Goal: Information Seeking & Learning: Check status

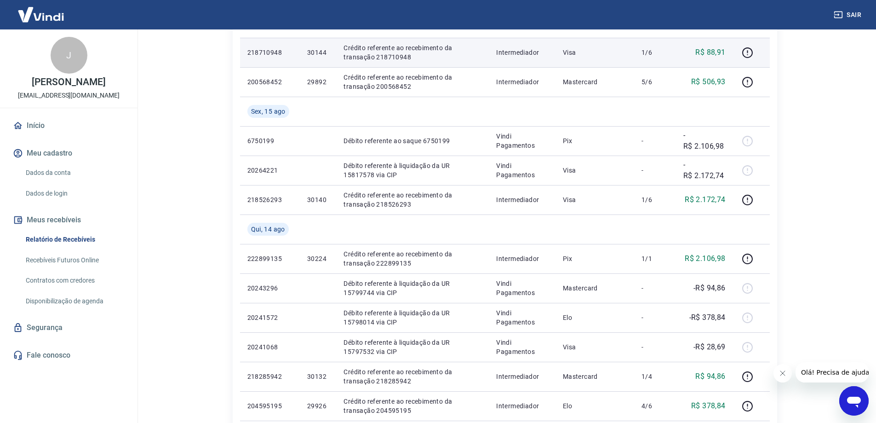
scroll to position [598, 0]
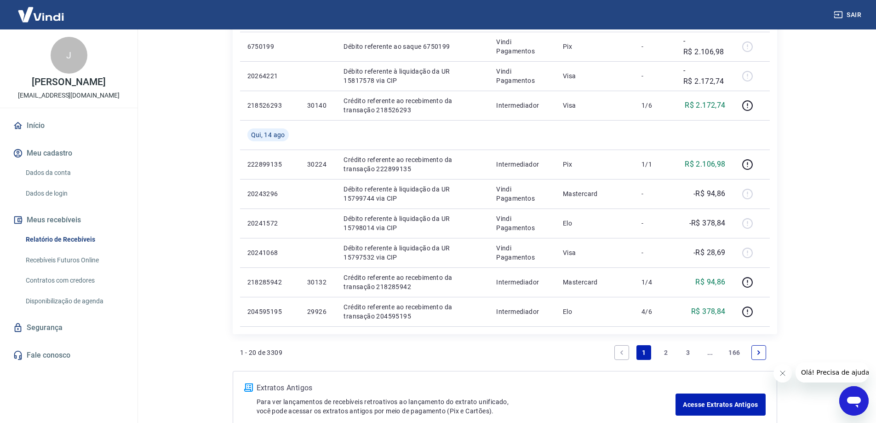
click at [684, 351] on link "3" at bounding box center [688, 352] width 15 height 15
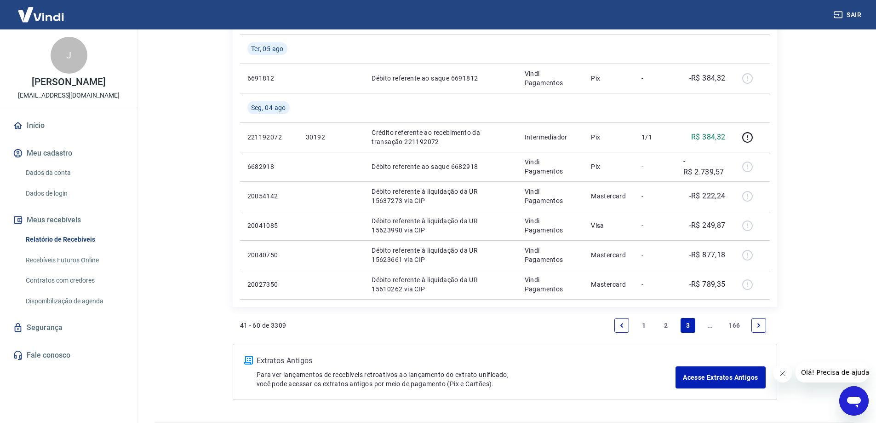
scroll to position [653, 0]
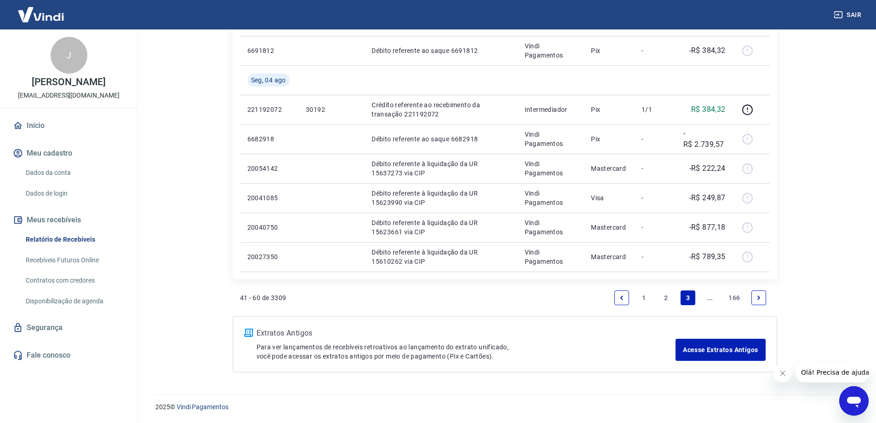
click at [757, 298] on icon "Next page" at bounding box center [759, 297] width 6 height 6
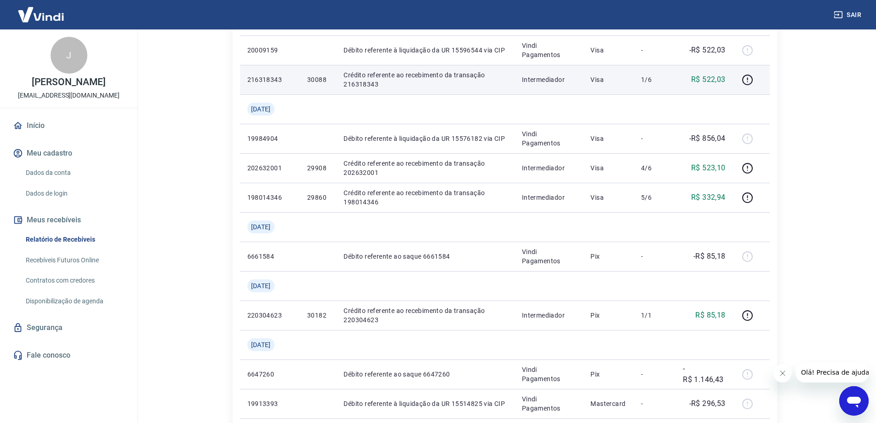
scroll to position [800, 0]
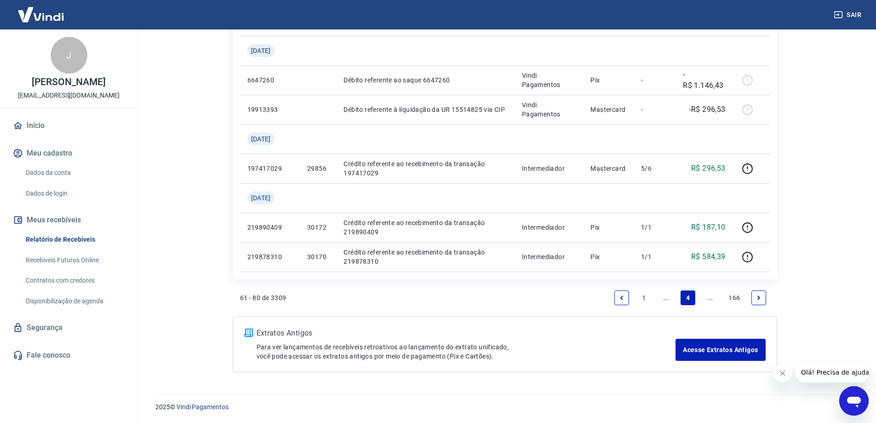
click at [628, 298] on link "Previous page" at bounding box center [621, 297] width 15 height 15
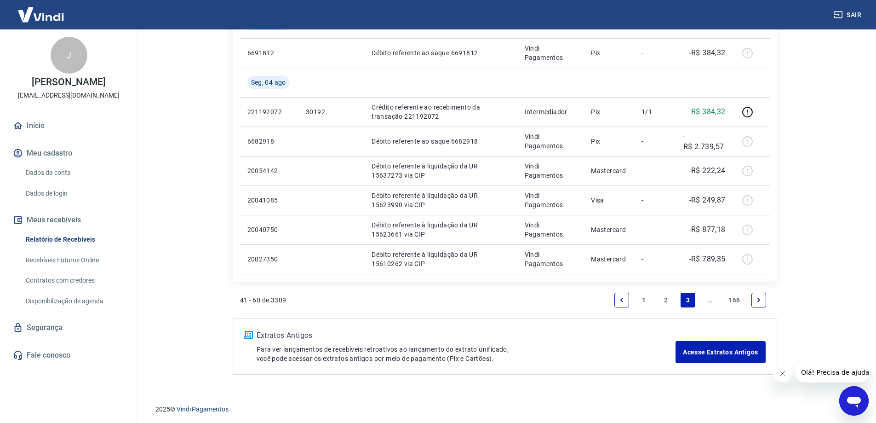
scroll to position [653, 0]
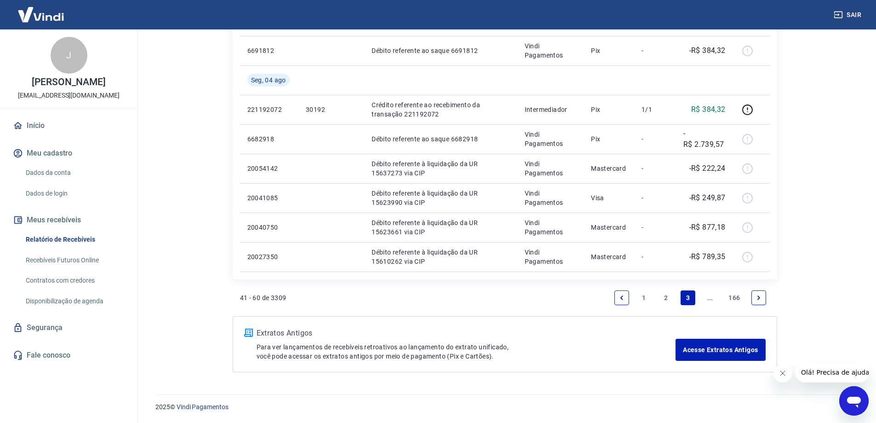
click at [758, 299] on icon "Next page" at bounding box center [759, 297] width 6 height 6
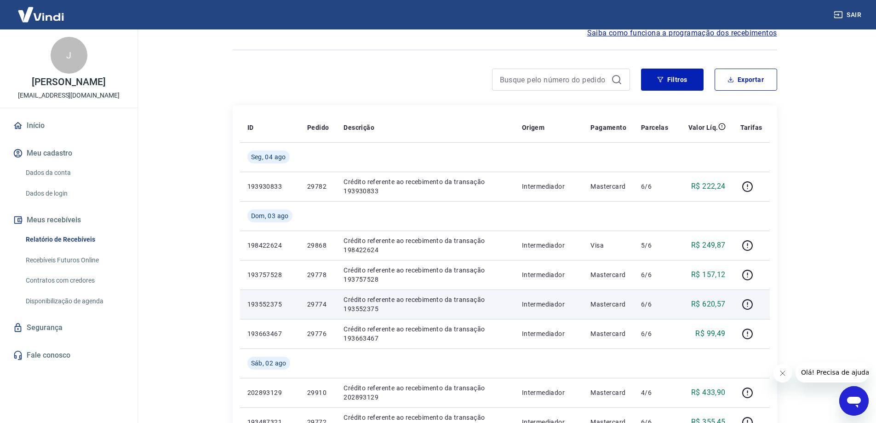
scroll to position [92, 0]
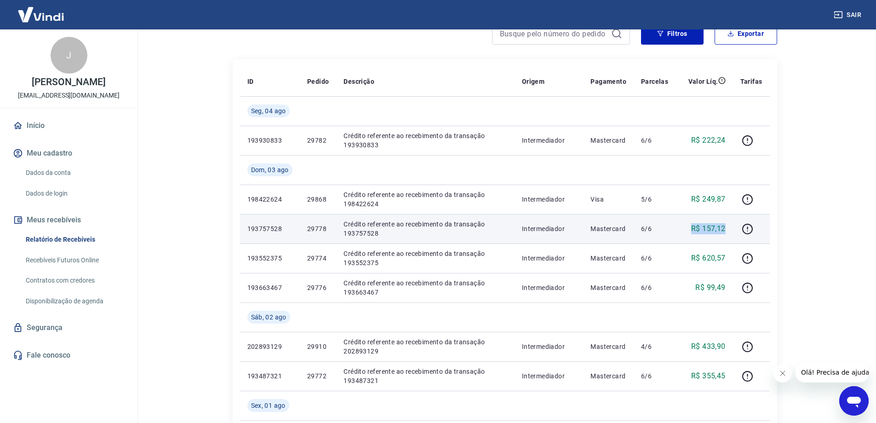
drag, startPoint x: 694, startPoint y: 226, endPoint x: 728, endPoint y: 226, distance: 34.5
click at [728, 226] on td "R$ 157,12" at bounding box center [704, 228] width 57 height 29
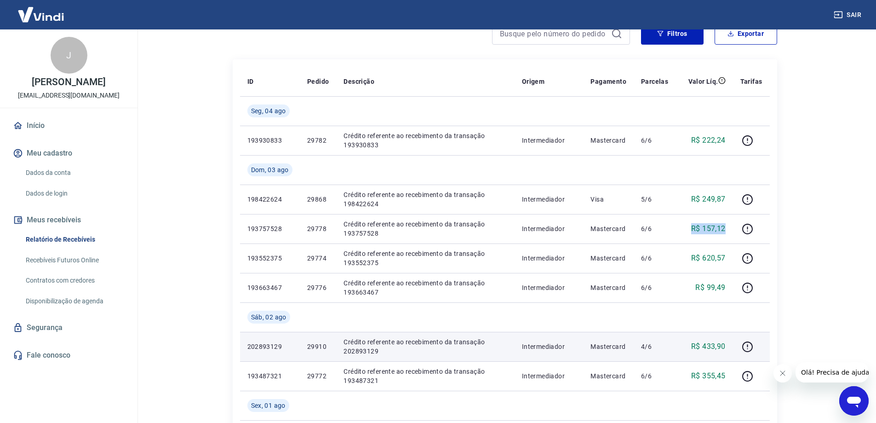
copy p "R$ 157,12"
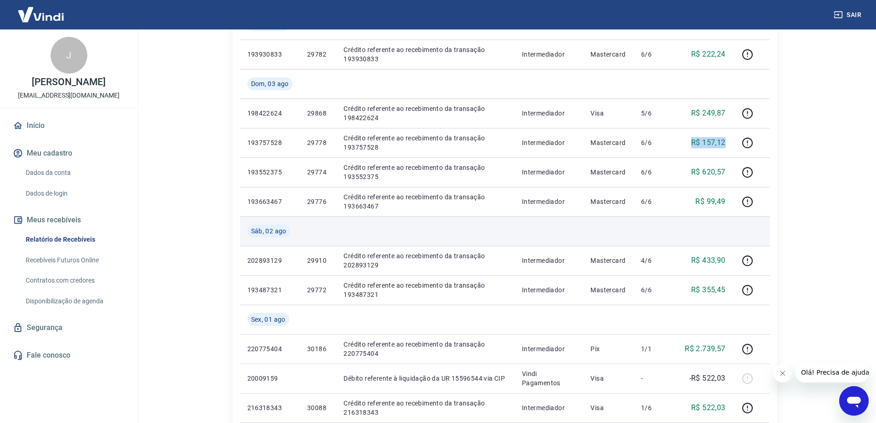
scroll to position [184, 0]
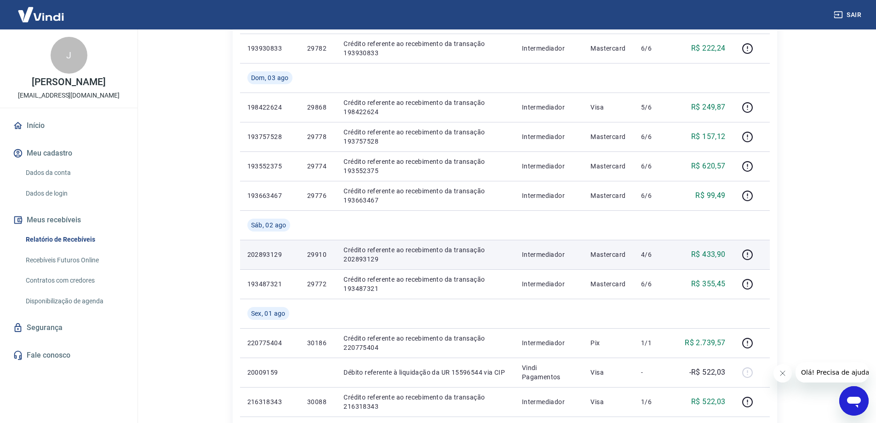
click at [267, 253] on p "202893129" at bounding box center [269, 254] width 45 height 9
copy p "202893129"
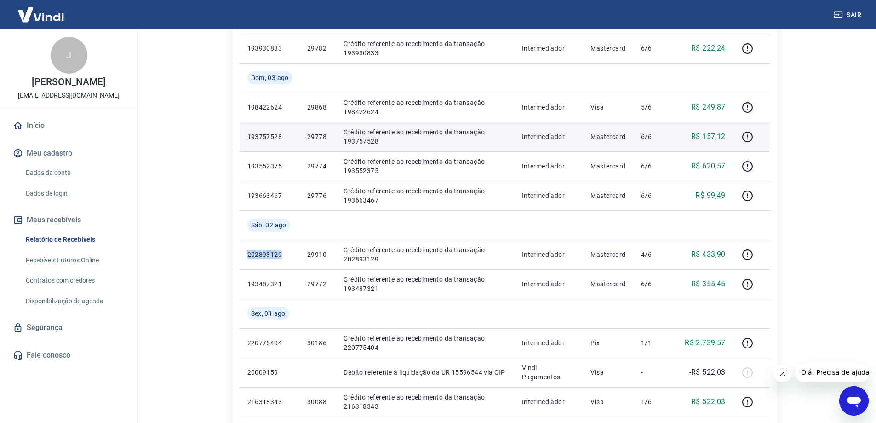
copy p "202893129"
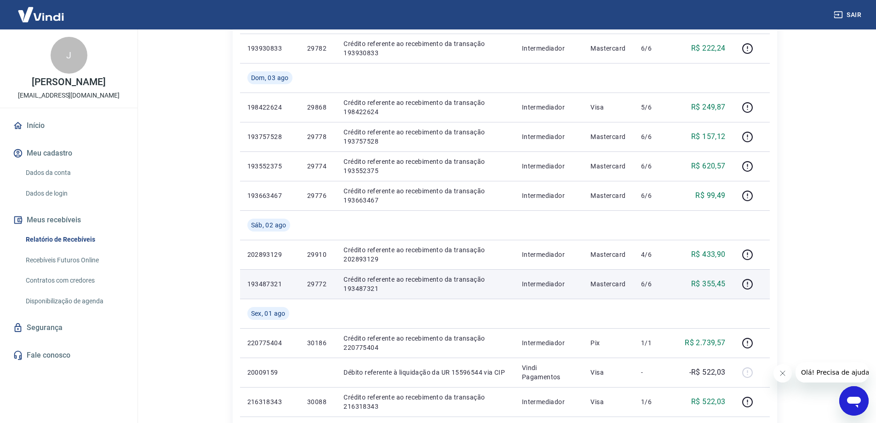
click at [270, 284] on p "193487321" at bounding box center [269, 283] width 45 height 9
copy p "193487321"
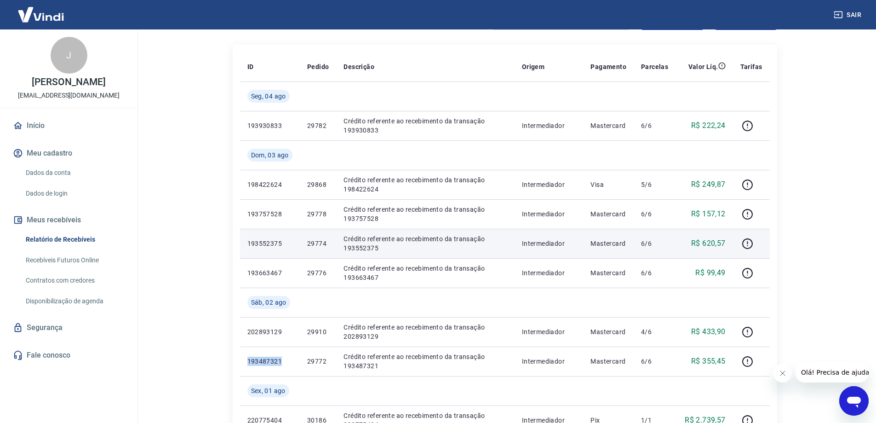
scroll to position [92, 0]
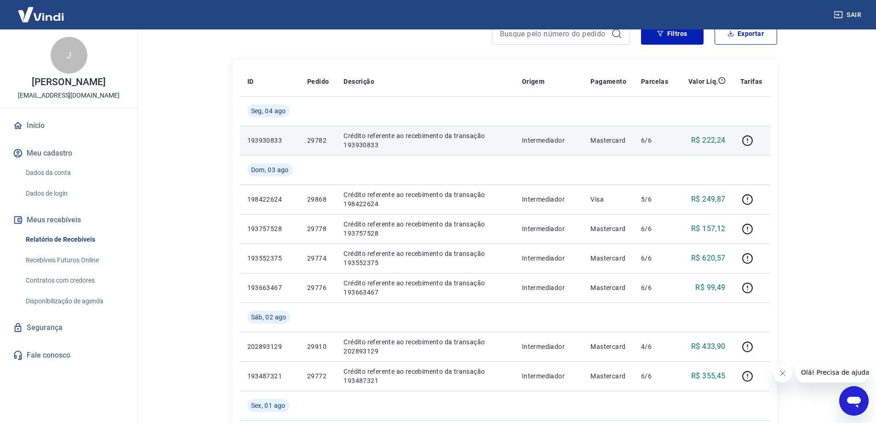
click at [272, 138] on p "193930833" at bounding box center [269, 140] width 45 height 9
copy p "193930833"
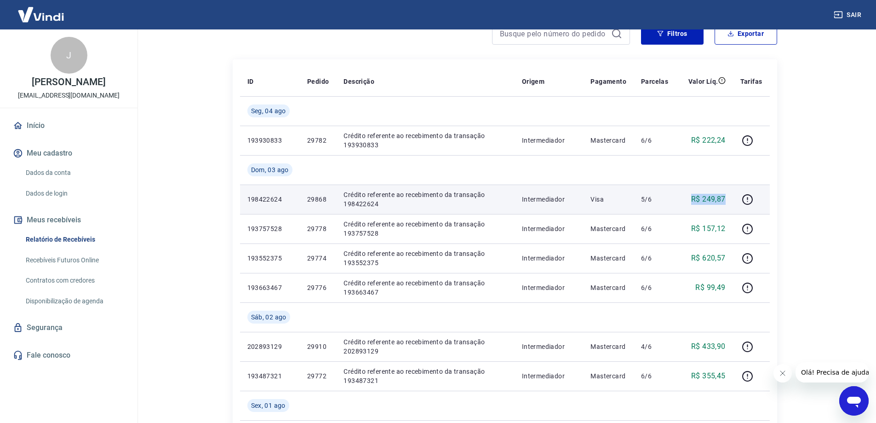
drag, startPoint x: 694, startPoint y: 198, endPoint x: 727, endPoint y: 199, distance: 32.2
click at [727, 199] on td "R$ 249,87" at bounding box center [704, 198] width 57 height 29
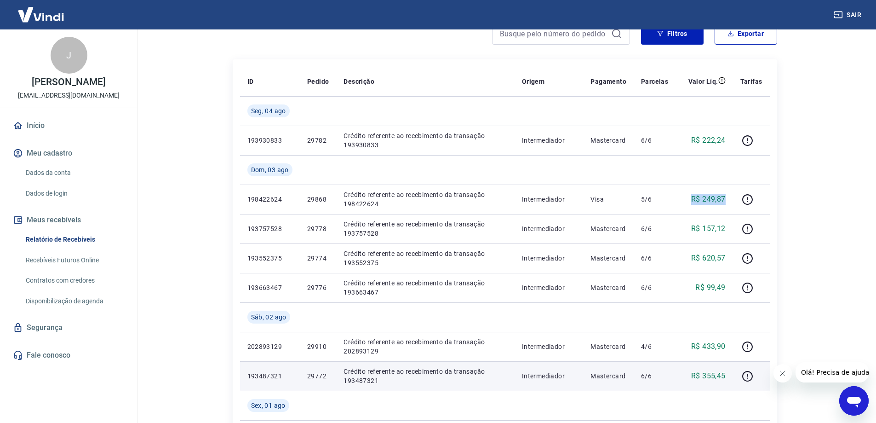
copy p "R$ 249,87"
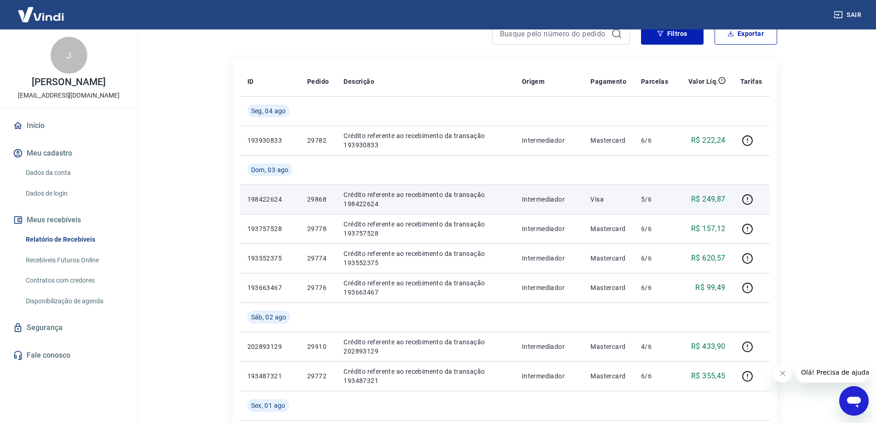
click at [264, 201] on p "198422624" at bounding box center [269, 199] width 45 height 9
copy p "198422624"
click at [278, 197] on p "198422624" at bounding box center [269, 199] width 45 height 9
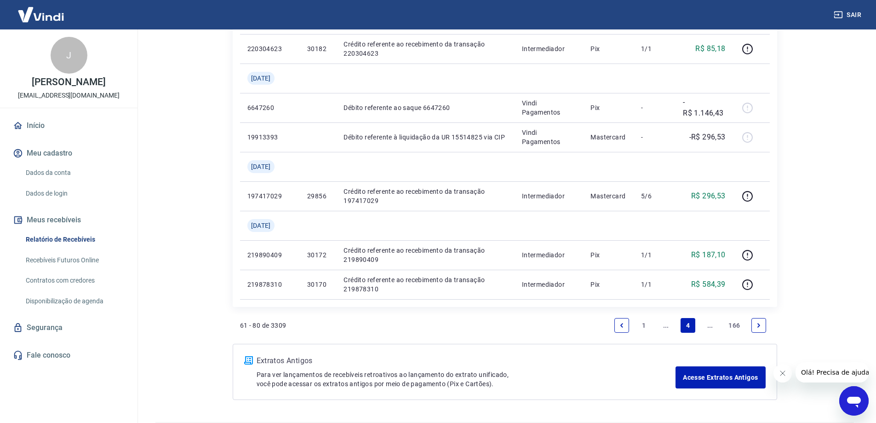
scroll to position [736, 0]
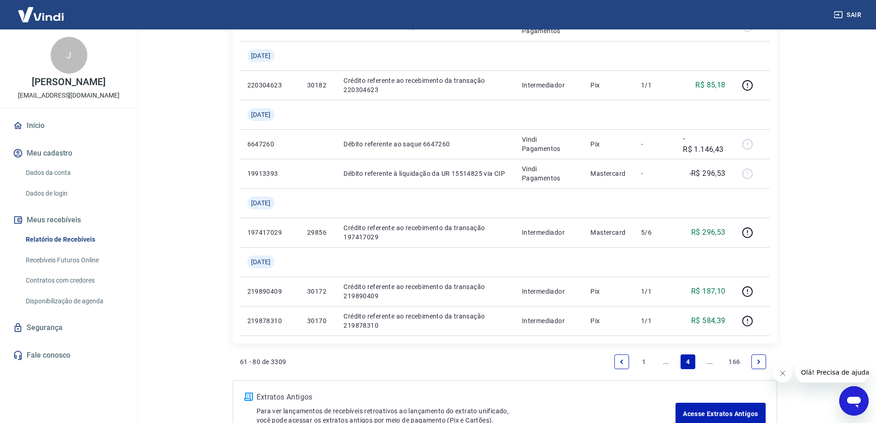
click at [627, 360] on link "Previous page" at bounding box center [621, 361] width 15 height 15
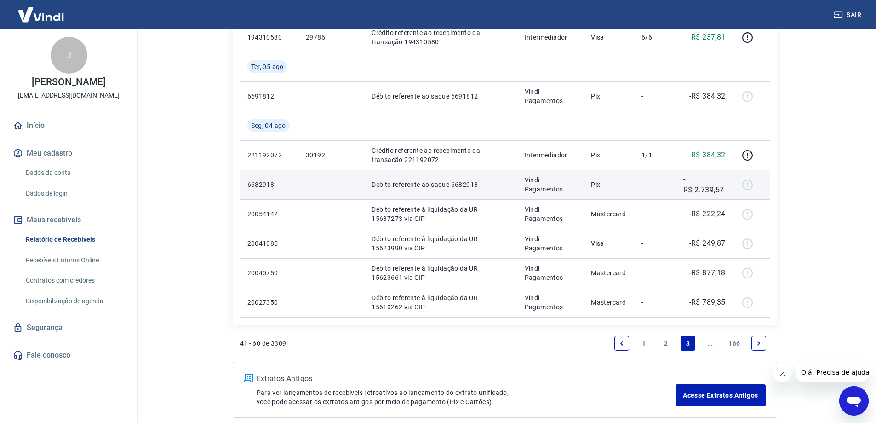
scroll to position [607, 0]
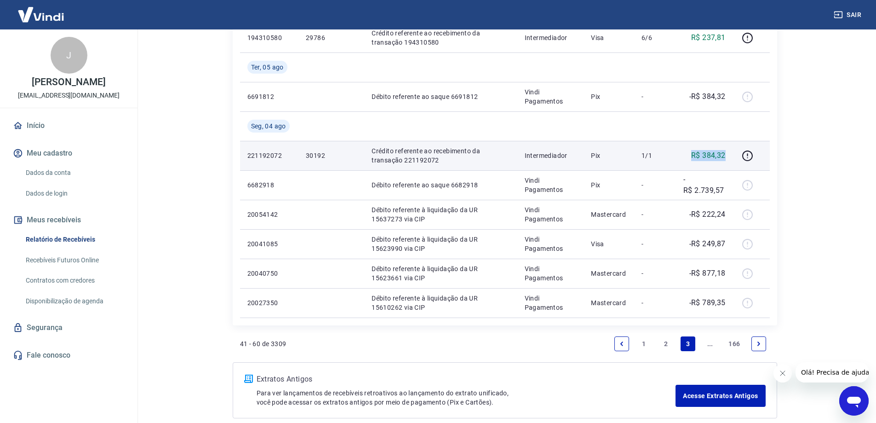
drag, startPoint x: 699, startPoint y: 157, endPoint x: 725, endPoint y: 157, distance: 26.7
click at [725, 157] on div "R$ 384,32" at bounding box center [704, 155] width 42 height 11
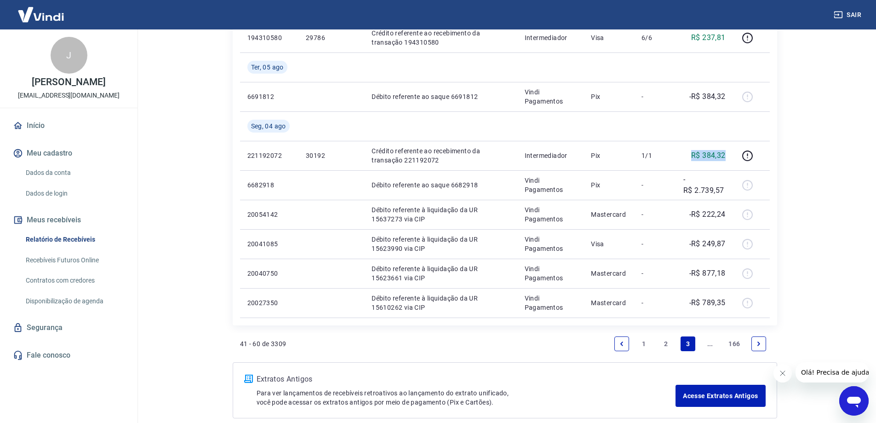
copy p "R$ 384,32"
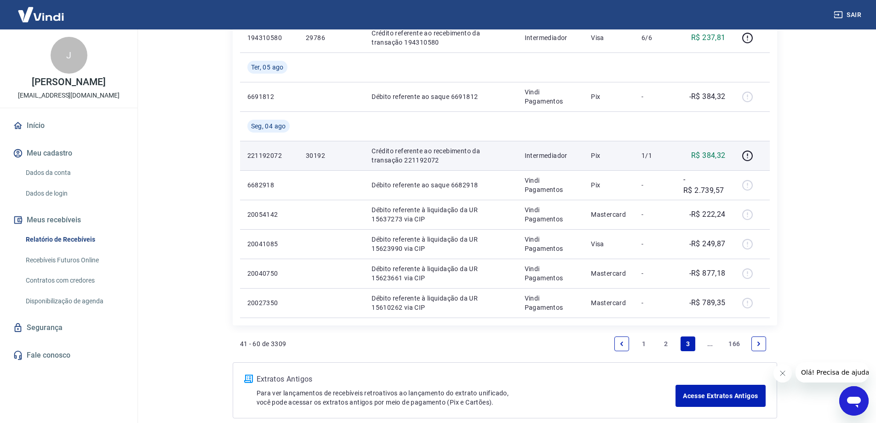
click at [277, 155] on p "221192072" at bounding box center [269, 155] width 44 height 9
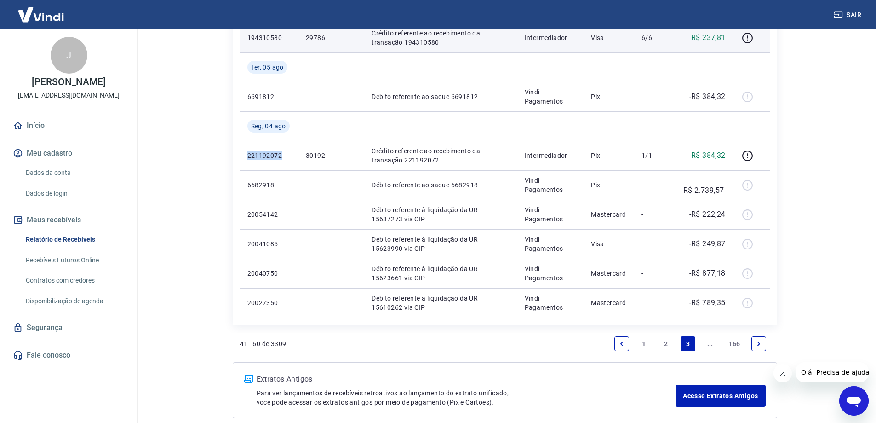
copy p "221192072"
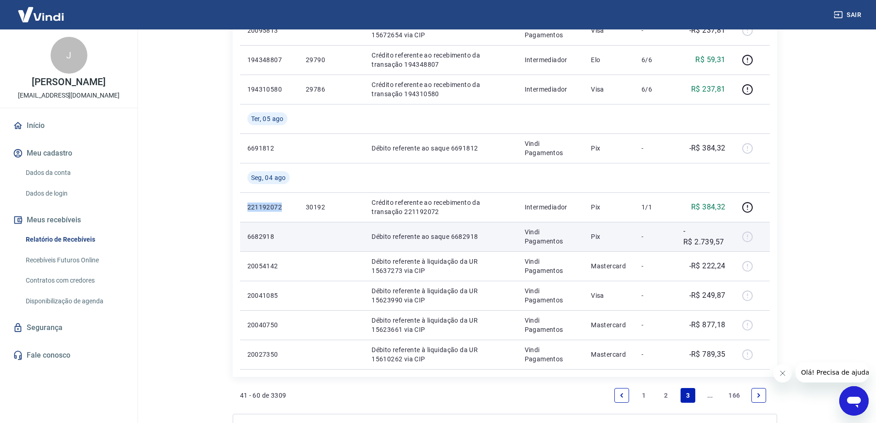
scroll to position [653, 0]
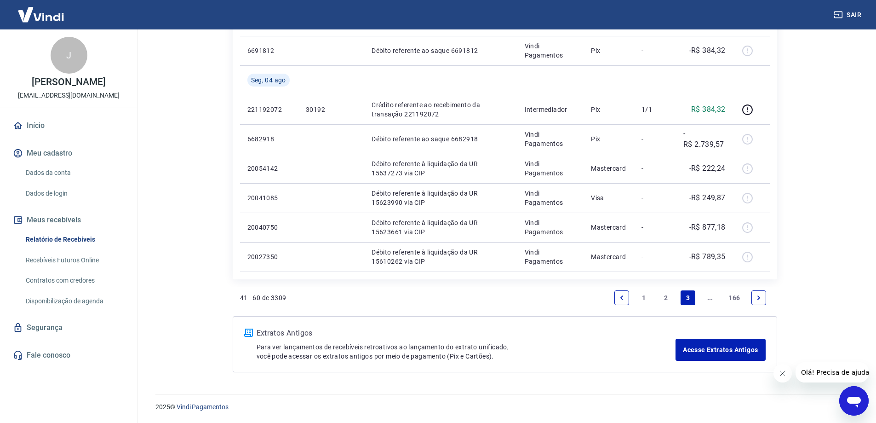
click at [667, 299] on link "2" at bounding box center [666, 297] width 15 height 15
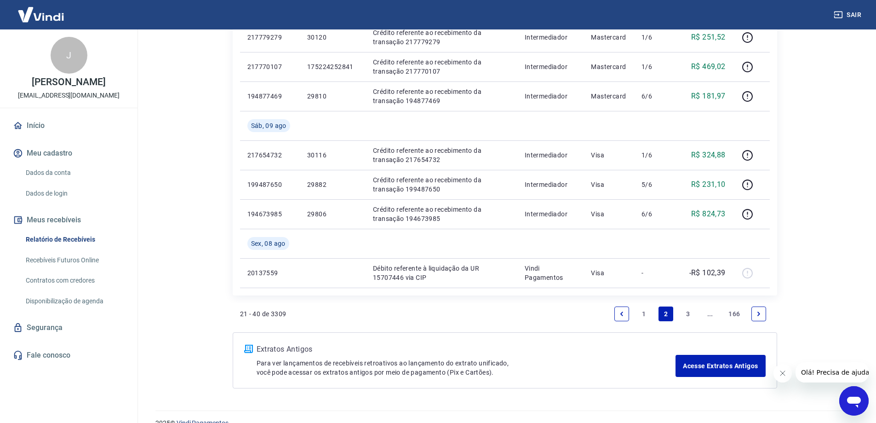
scroll to position [711, 0]
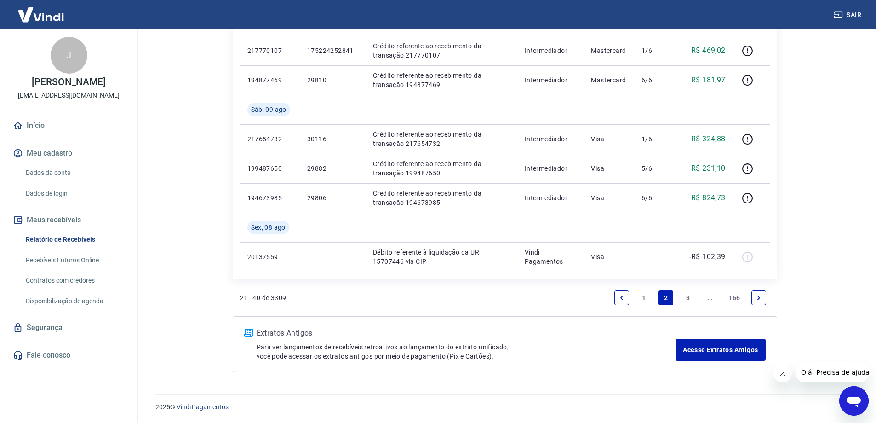
click at [688, 298] on link "3" at bounding box center [688, 297] width 15 height 15
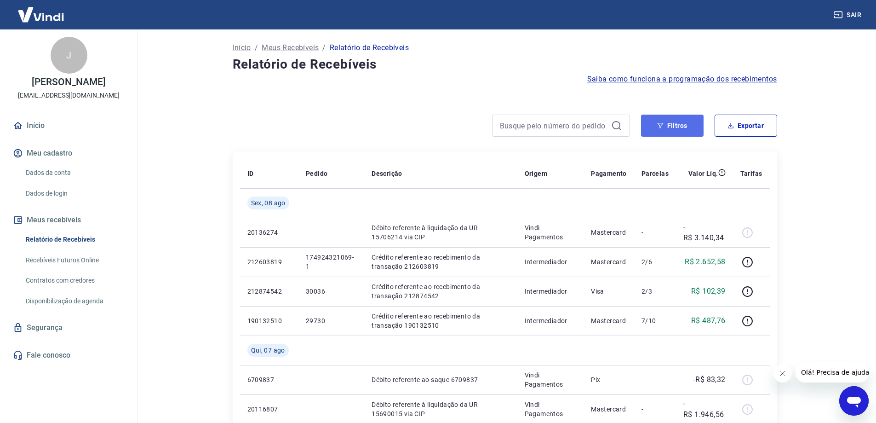
click at [659, 120] on button "Filtros" at bounding box center [672, 126] width 63 height 22
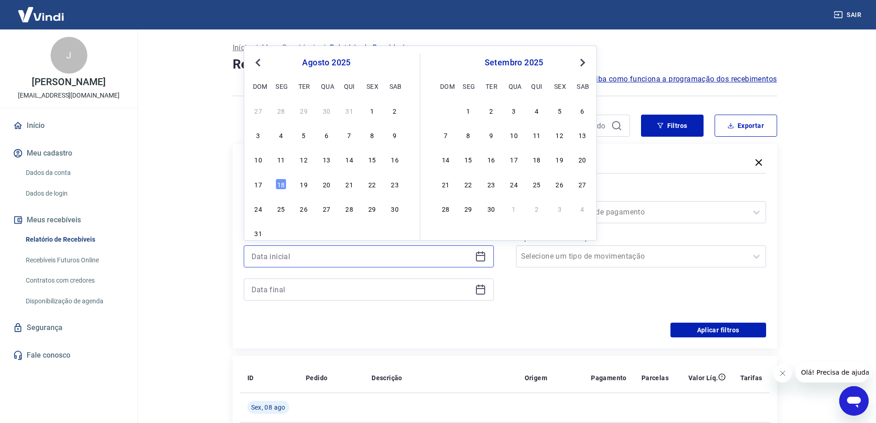
click at [365, 261] on input at bounding box center [362, 256] width 220 height 14
click at [578, 285] on div "Forma de Pagamento Selecione uma forma de pagamento Tipo de Movimentação Seleci…" at bounding box center [641, 248] width 250 height 125
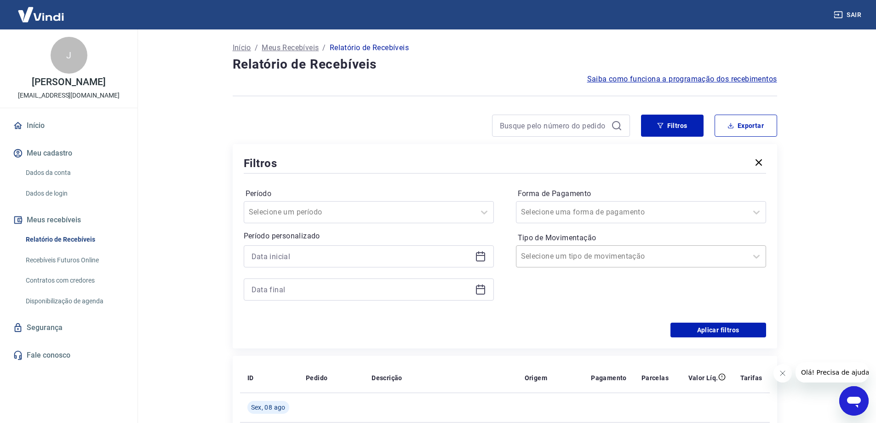
click at [598, 255] on input "Tipo de Movimentação" at bounding box center [567, 256] width 93 height 11
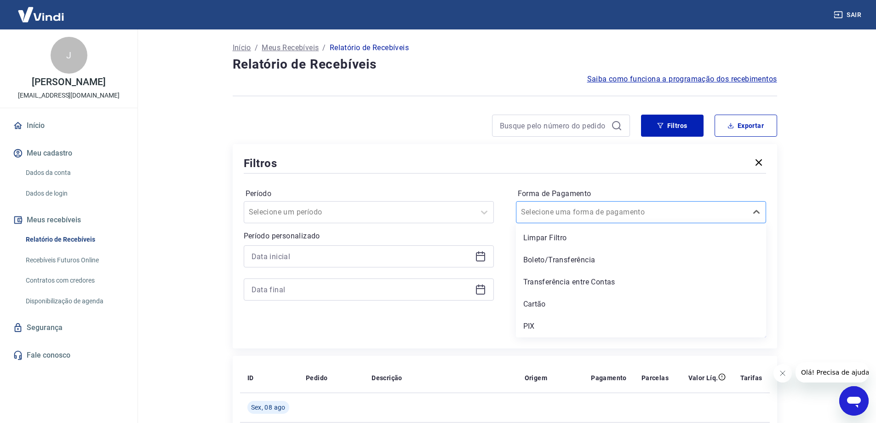
click at [601, 222] on div "Selecione uma forma de pagamento" at bounding box center [641, 212] width 250 height 22
click at [551, 327] on div "PIX" at bounding box center [641, 326] width 250 height 18
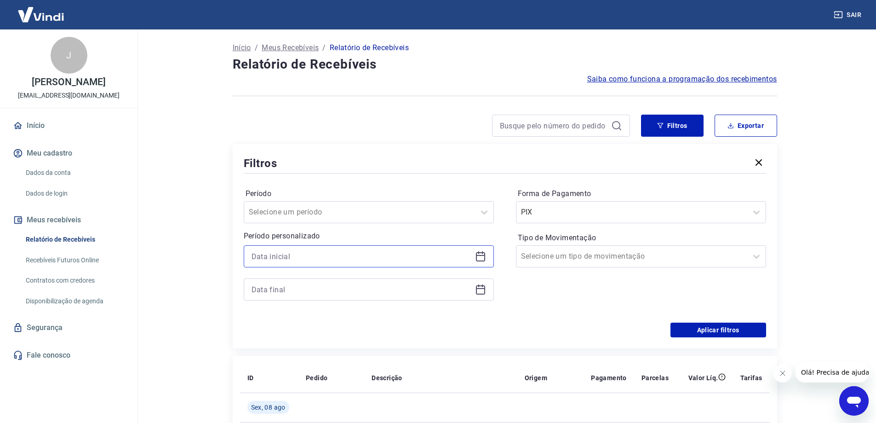
click at [409, 259] on input at bounding box center [362, 256] width 220 height 14
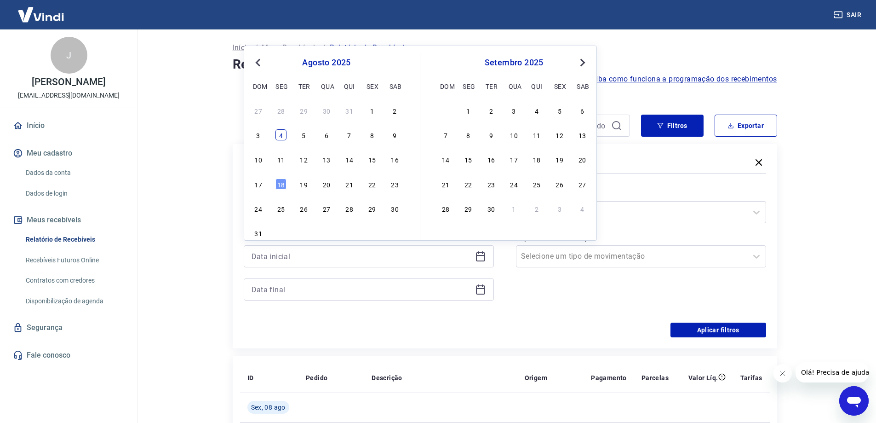
click at [279, 137] on div "4" at bounding box center [280, 134] width 11 height 11
type input "[DATE]"
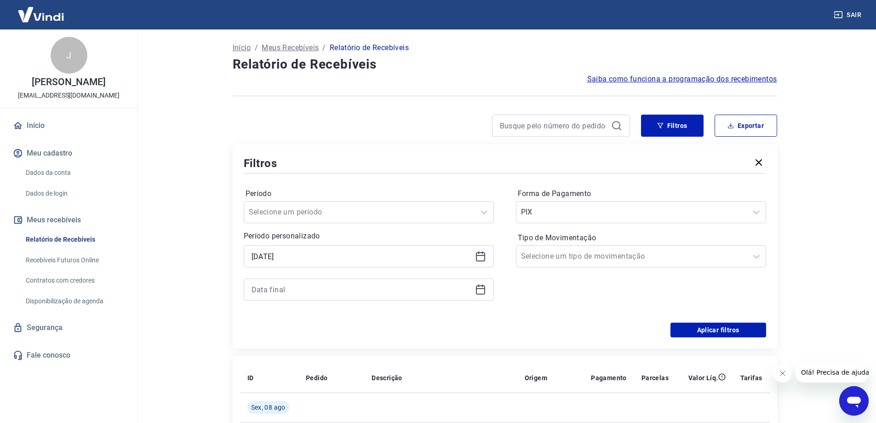
click at [482, 292] on icon at bounding box center [480, 289] width 11 height 11
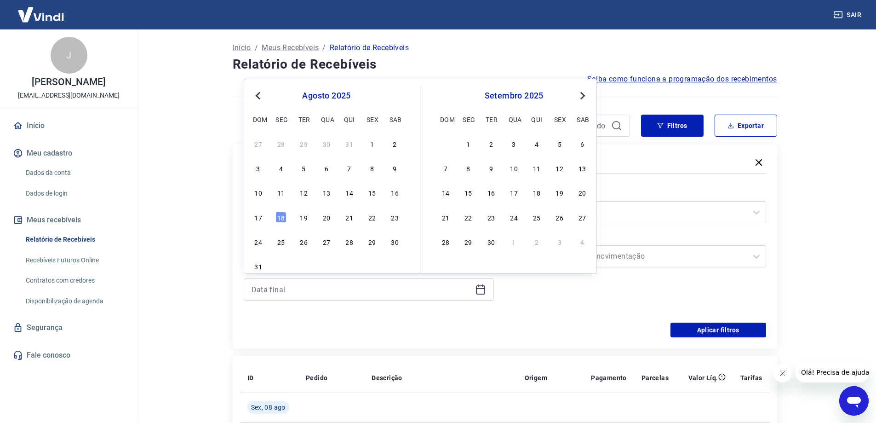
click at [281, 217] on div "18" at bounding box center [280, 217] width 11 height 11
type input "[DATE]"
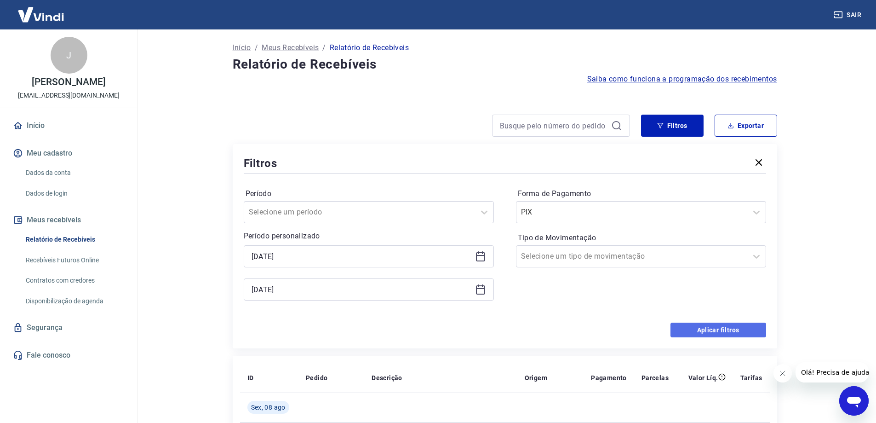
click at [740, 331] on button "Aplicar filtros" at bounding box center [719, 329] width 96 height 15
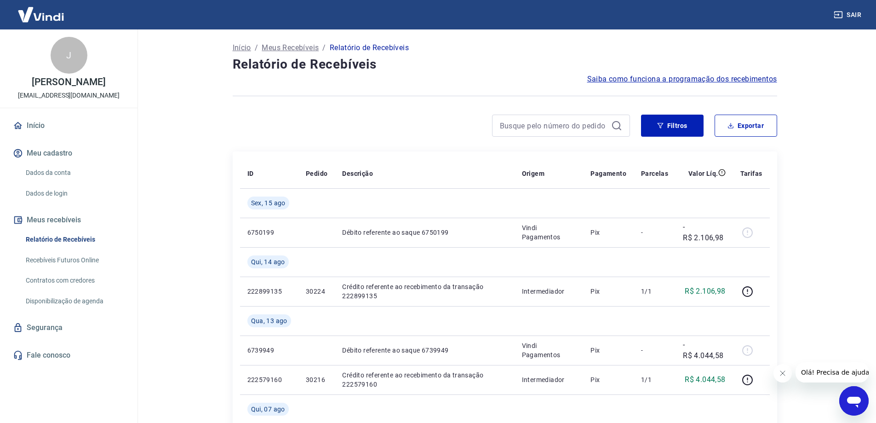
click at [623, 128] on div at bounding box center [561, 126] width 138 height 22
click at [658, 125] on icon "button" at bounding box center [660, 125] width 6 height 6
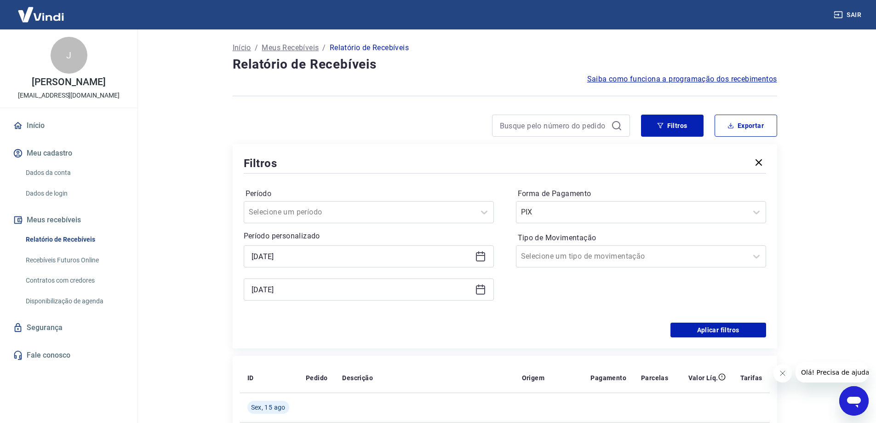
click at [482, 258] on icon at bounding box center [480, 256] width 11 height 11
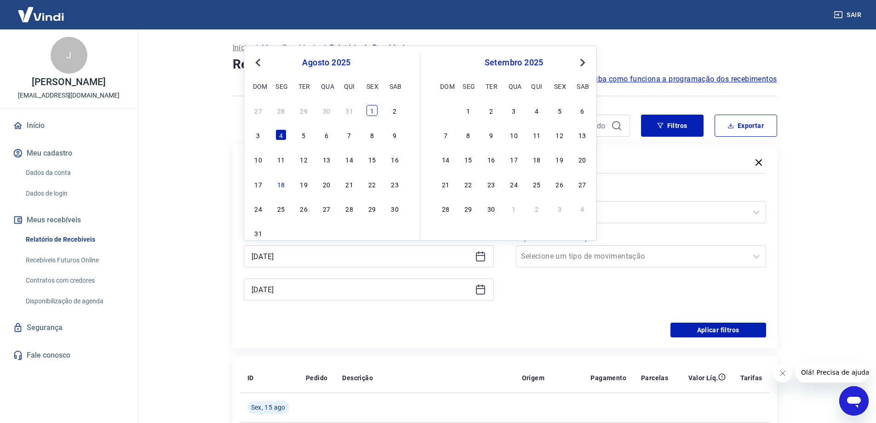
click at [373, 110] on div "1" at bounding box center [372, 110] width 11 height 11
type input "[DATE]"
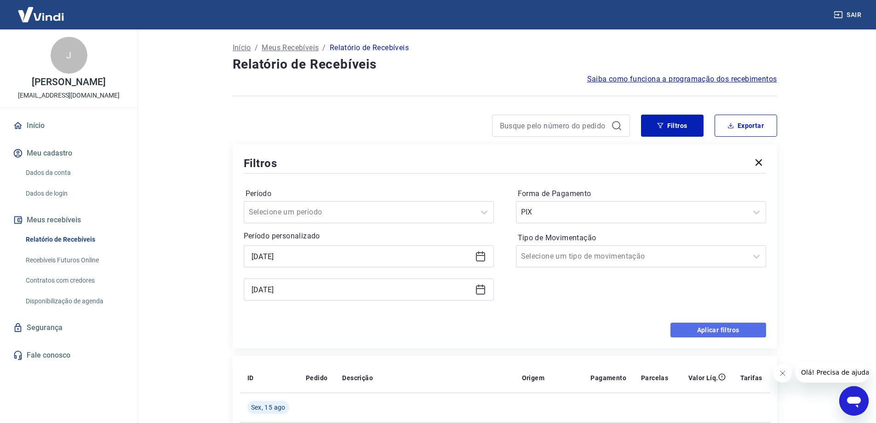
click at [741, 332] on button "Aplicar filtros" at bounding box center [719, 329] width 96 height 15
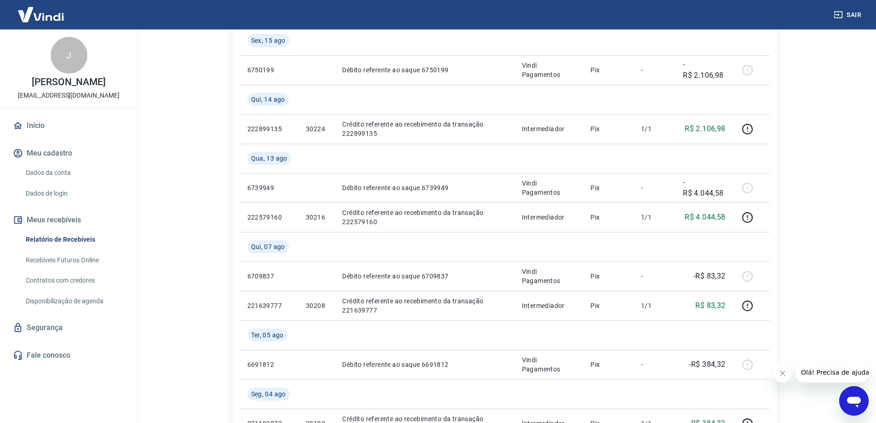
scroll to position [141, 0]
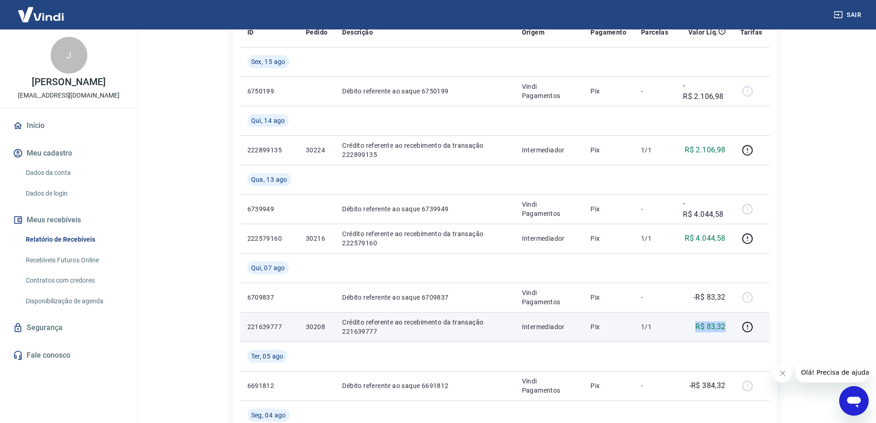
copy p "R$ 83,32"
drag, startPoint x: 694, startPoint y: 329, endPoint x: 727, endPoint y: 329, distance: 33.1
click at [727, 329] on td "R$ 83,32" at bounding box center [704, 326] width 57 height 29
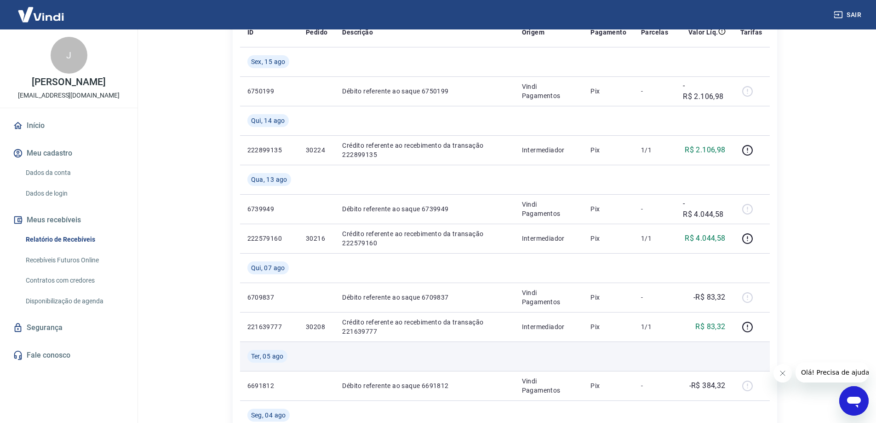
click at [662, 347] on td at bounding box center [655, 355] width 42 height 29
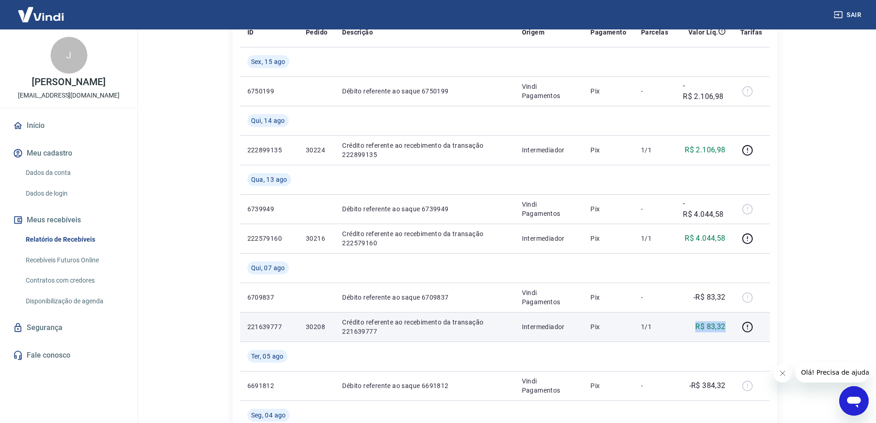
drag, startPoint x: 694, startPoint y: 324, endPoint x: 732, endPoint y: 324, distance: 38.2
click at [732, 324] on td "R$ 83,32" at bounding box center [704, 326] width 57 height 29
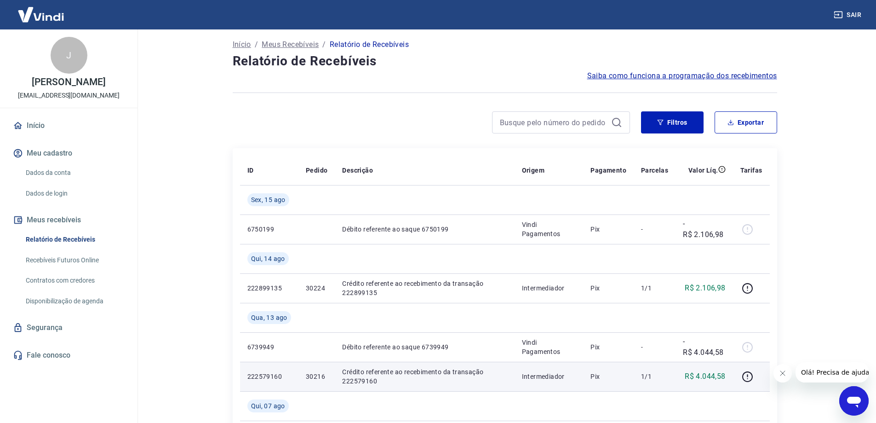
scroll to position [0, 0]
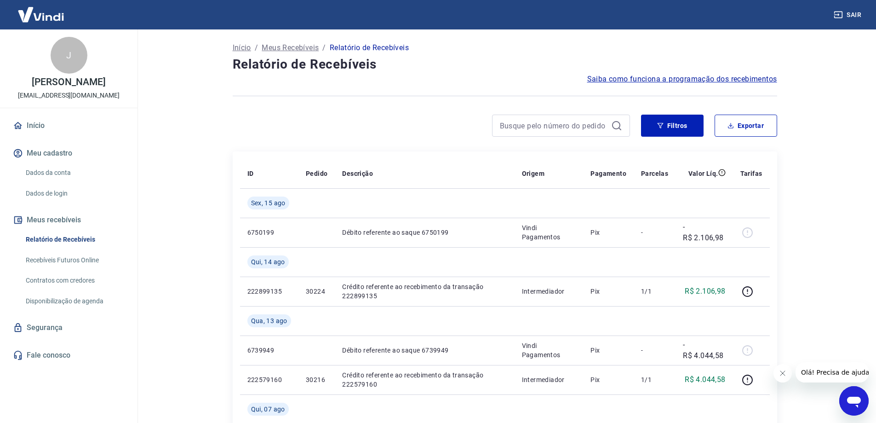
click at [611, 127] on icon at bounding box center [616, 125] width 11 height 11
click at [656, 122] on button "Filtros" at bounding box center [672, 126] width 63 height 22
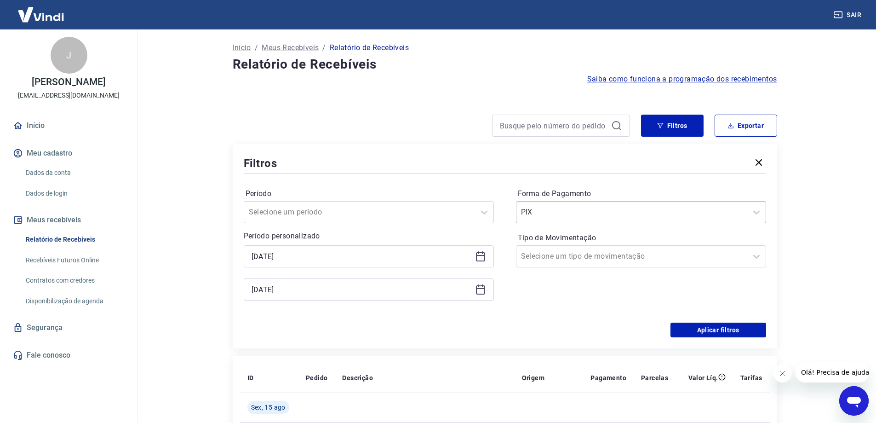
click at [620, 212] on div at bounding box center [632, 212] width 222 height 13
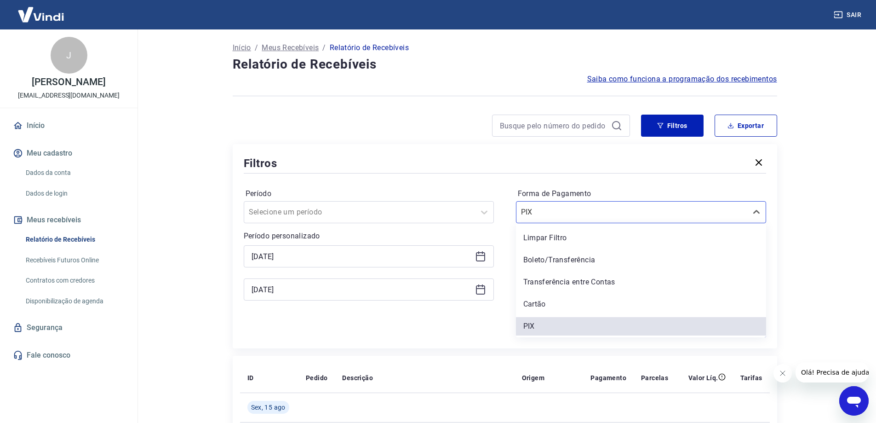
click at [562, 234] on div "Limpar Filtro" at bounding box center [641, 238] width 250 height 18
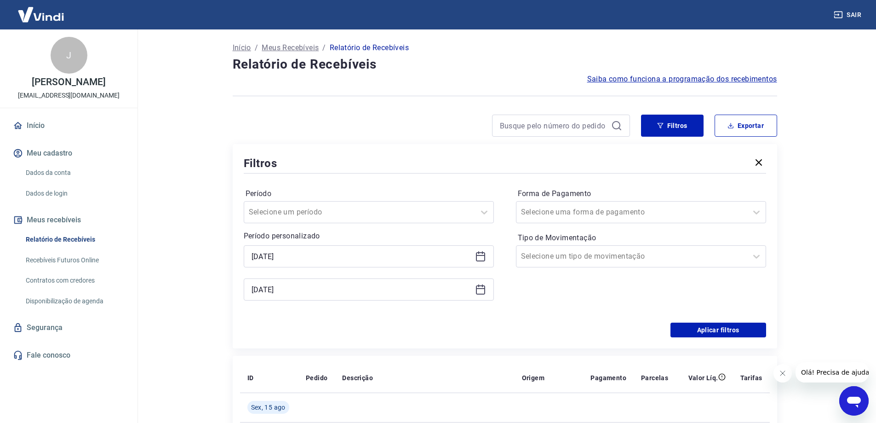
click at [482, 258] on icon at bounding box center [480, 256] width 11 height 11
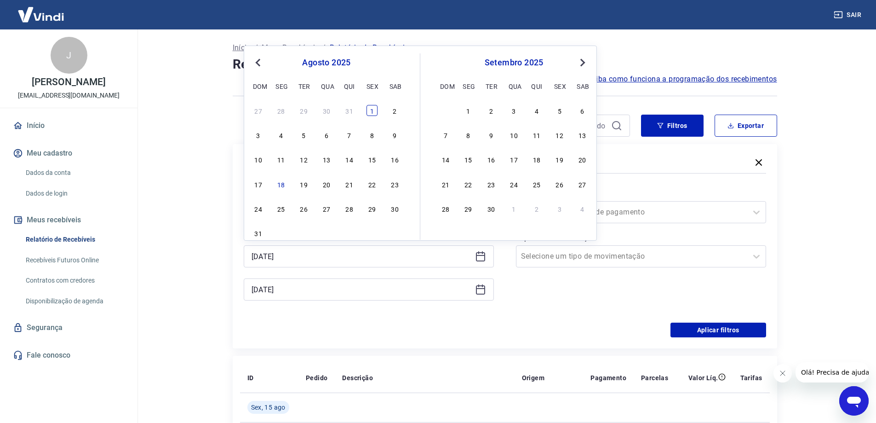
click at [371, 111] on div "1" at bounding box center [372, 110] width 11 height 11
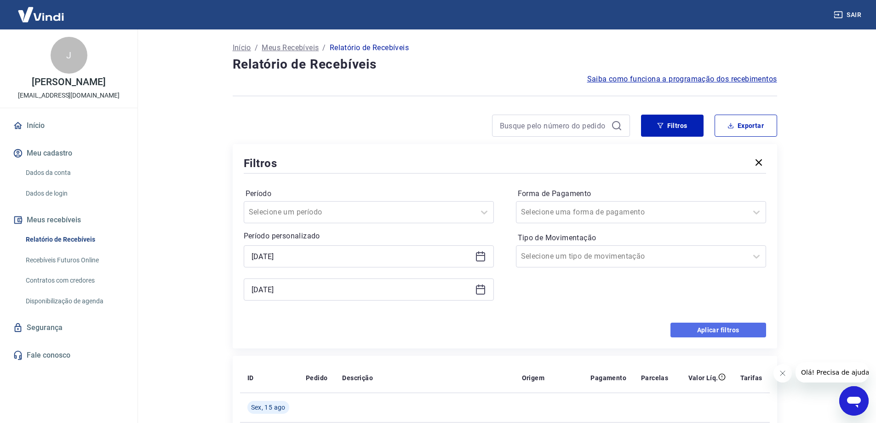
click at [720, 331] on button "Aplicar filtros" at bounding box center [719, 329] width 96 height 15
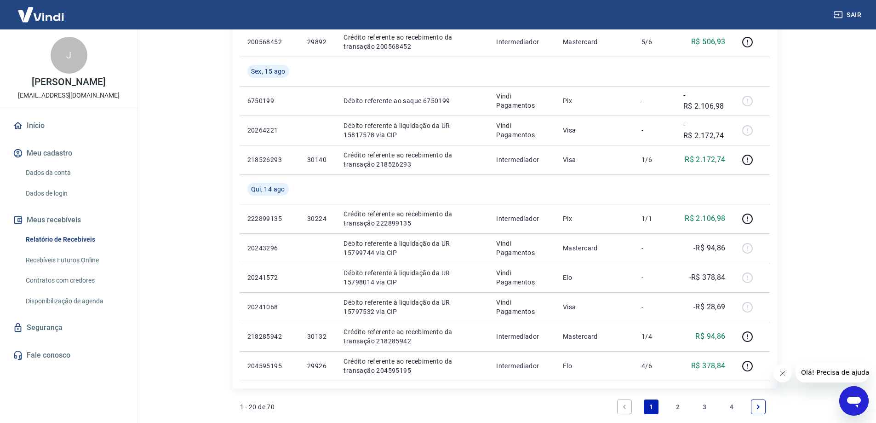
scroll to position [552, 0]
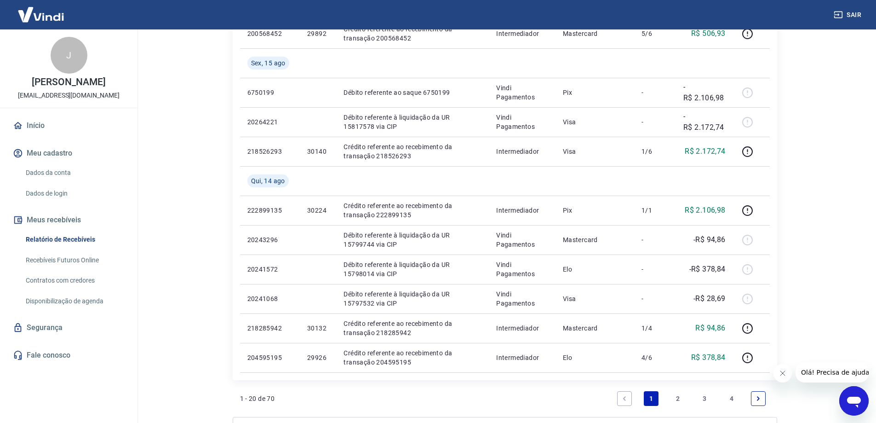
click at [676, 399] on link "2" at bounding box center [678, 398] width 15 height 15
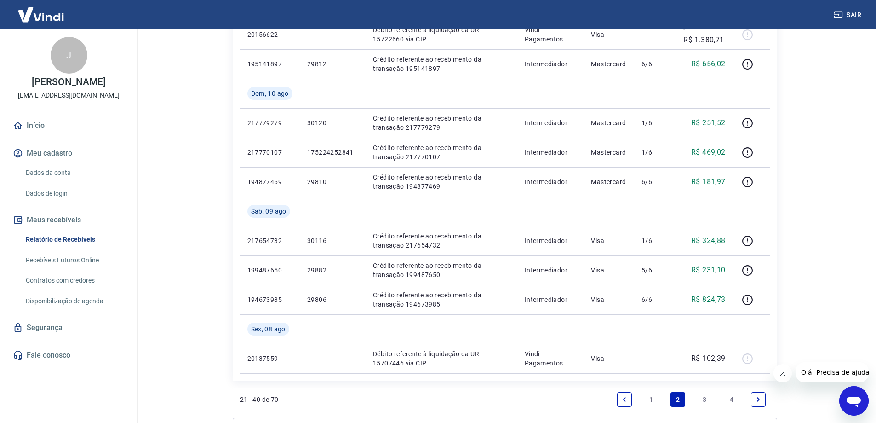
scroll to position [711, 0]
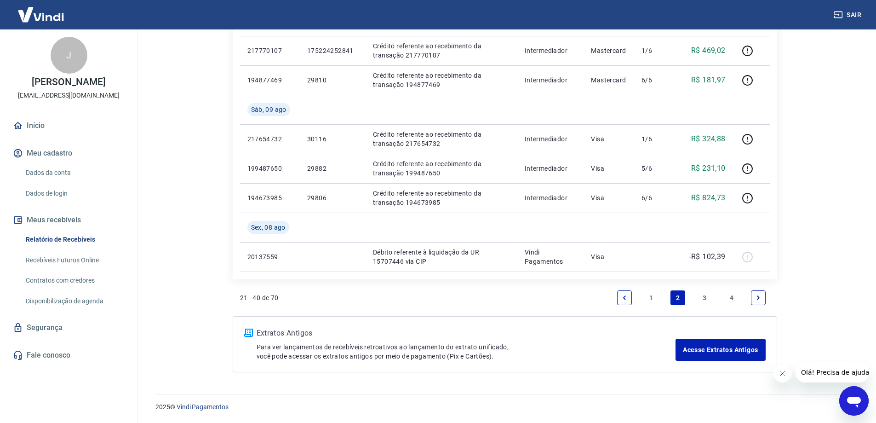
click at [704, 297] on link "3" at bounding box center [705, 297] width 15 height 15
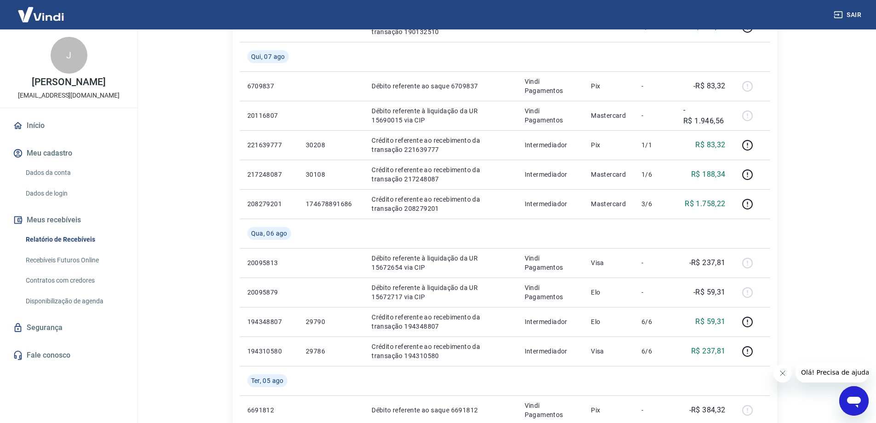
scroll to position [322, 0]
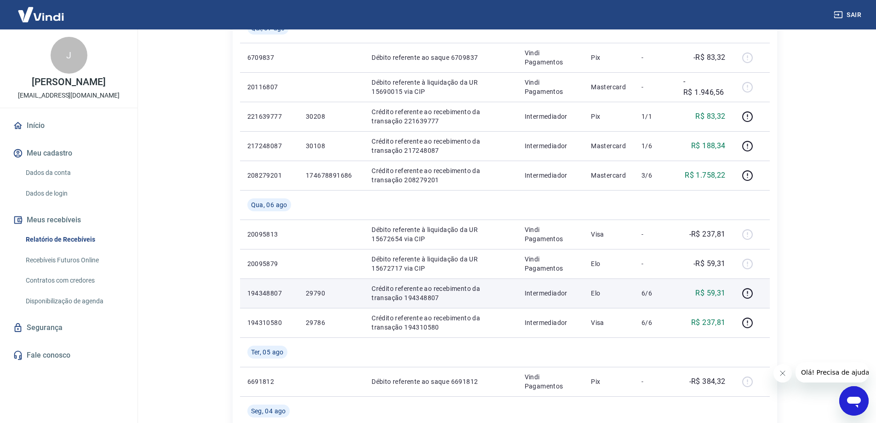
click at [264, 291] on p "194348807" at bounding box center [269, 292] width 44 height 9
click at [251, 290] on p "194348807" at bounding box center [269, 292] width 44 height 9
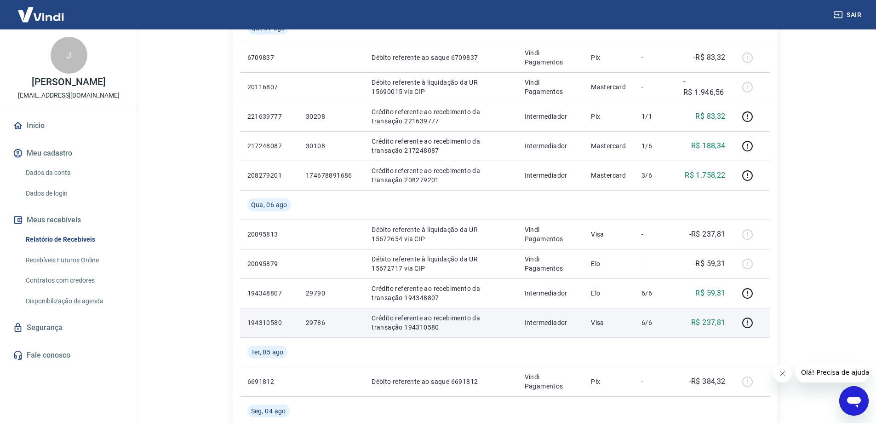
click at [274, 321] on p "194310580" at bounding box center [269, 322] width 44 height 9
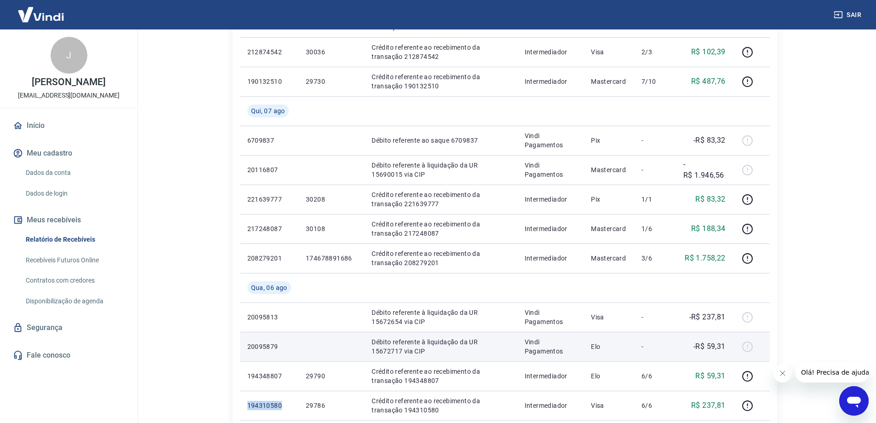
scroll to position [230, 0]
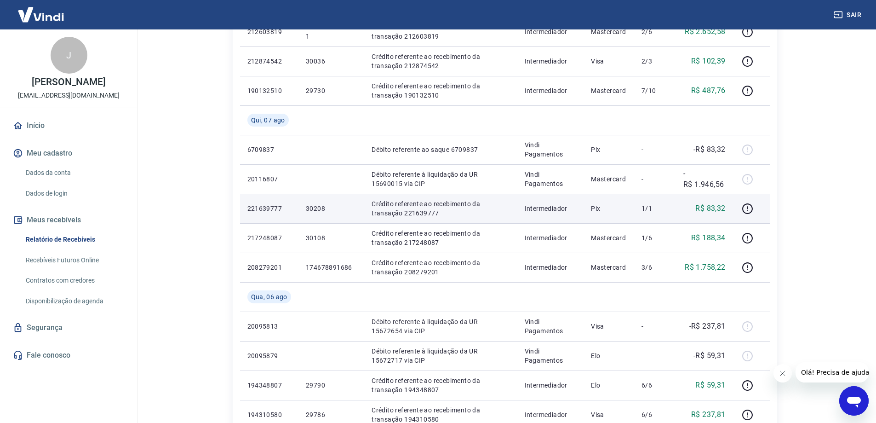
click at [266, 209] on p "221639777" at bounding box center [269, 208] width 44 height 9
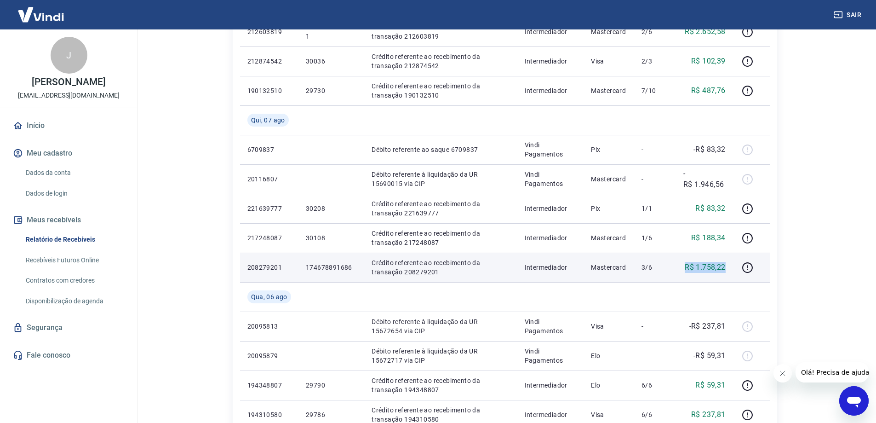
drag, startPoint x: 682, startPoint y: 267, endPoint x: 730, endPoint y: 268, distance: 48.8
click at [730, 268] on td "R$ 1.758,22" at bounding box center [704, 266] width 57 height 29
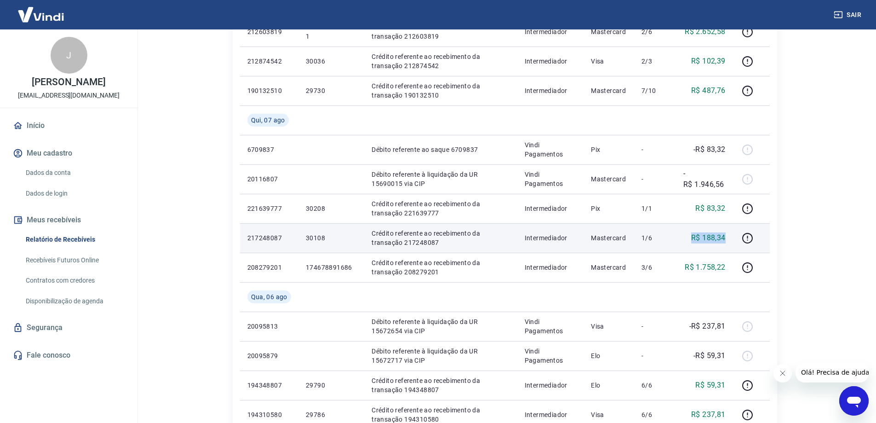
drag, startPoint x: 689, startPoint y: 240, endPoint x: 727, endPoint y: 240, distance: 38.2
click at [727, 240] on td "R$ 188,34" at bounding box center [704, 237] width 57 height 29
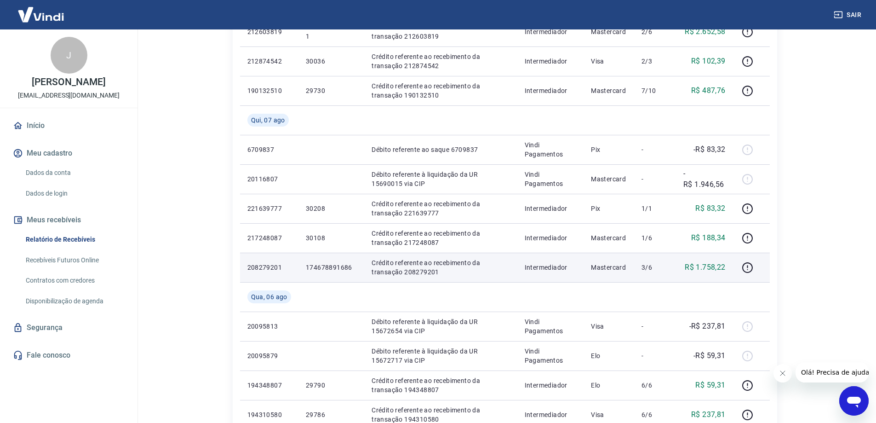
click at [279, 266] on p "208279201" at bounding box center [269, 267] width 44 height 9
click at [273, 266] on p "208279201" at bounding box center [269, 267] width 44 height 9
click at [266, 269] on p "208279201" at bounding box center [269, 267] width 44 height 9
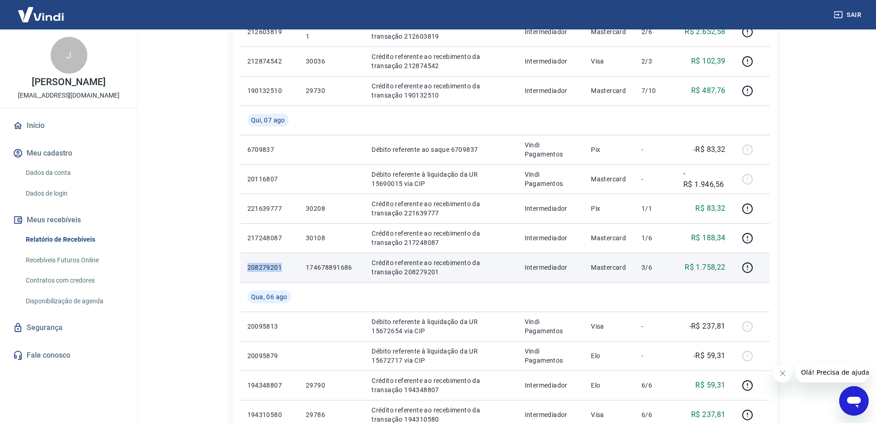
click at [266, 269] on p "208279201" at bounding box center [269, 267] width 44 height 9
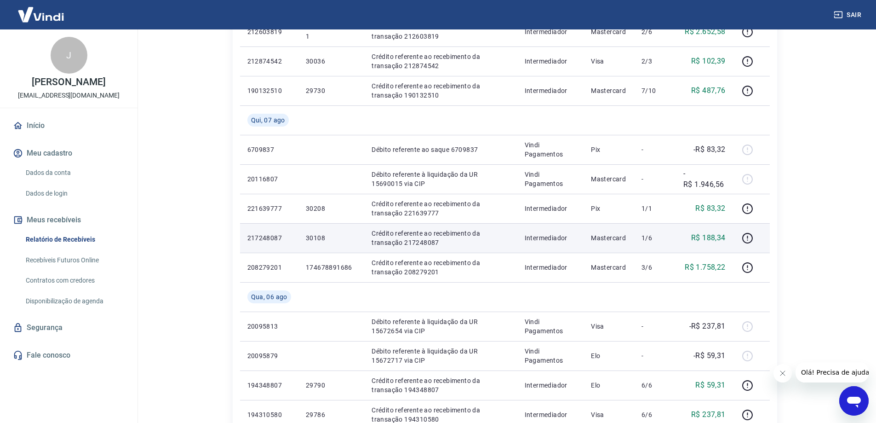
click at [276, 237] on p "217248087" at bounding box center [269, 237] width 44 height 9
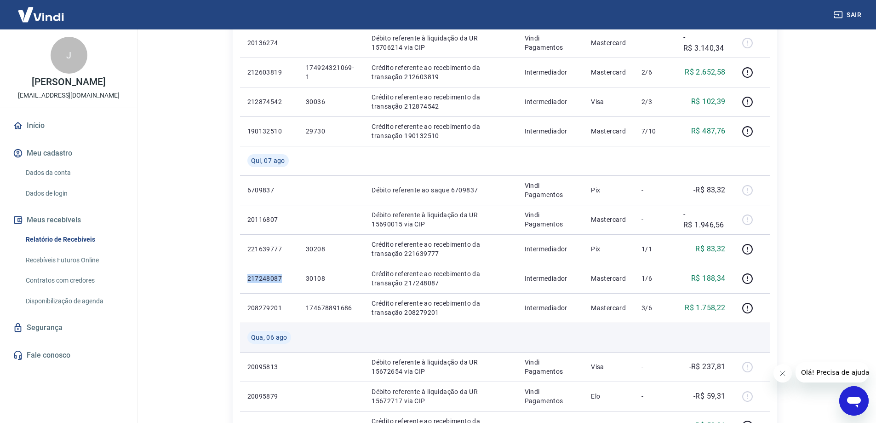
scroll to position [184, 0]
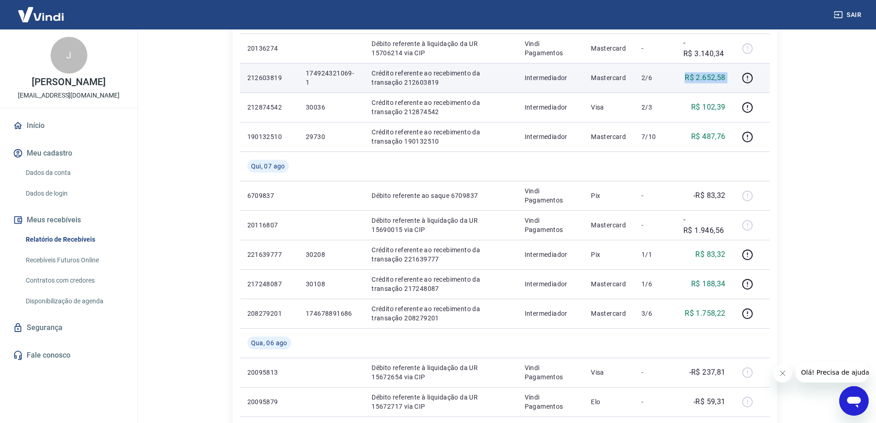
drag, startPoint x: 685, startPoint y: 77, endPoint x: 734, endPoint y: 78, distance: 48.8
click at [734, 78] on tr "212603819 174924321069-1 Crédito referente ao recebimento da transação 21260381…" at bounding box center [505, 77] width 530 height 29
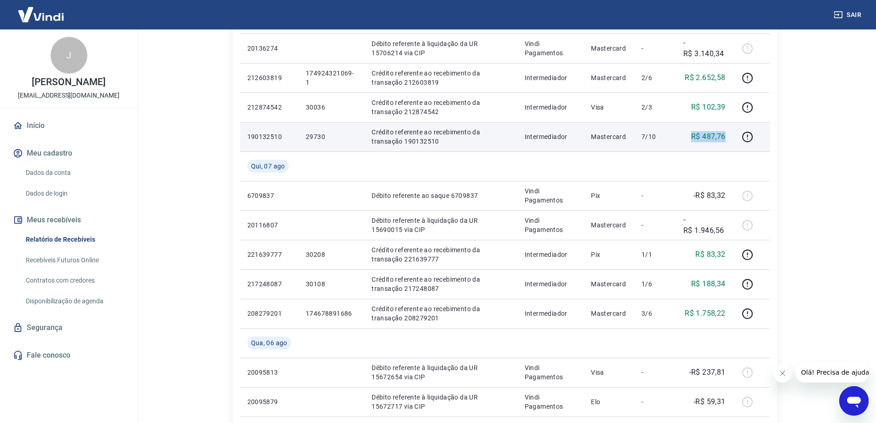
drag, startPoint x: 690, startPoint y: 138, endPoint x: 728, endPoint y: 138, distance: 38.2
click at [728, 138] on td "R$ 487,76" at bounding box center [704, 136] width 57 height 29
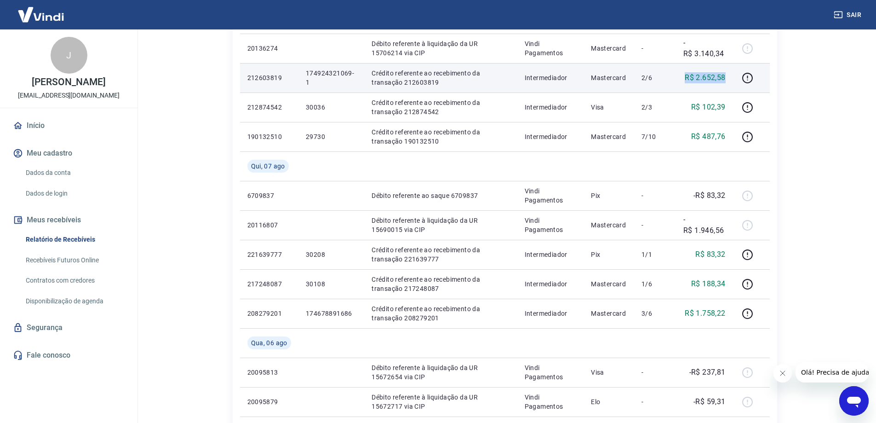
drag, startPoint x: 697, startPoint y: 78, endPoint x: 733, endPoint y: 78, distance: 35.9
click at [733, 78] on td "R$ 2.652,58" at bounding box center [704, 77] width 57 height 29
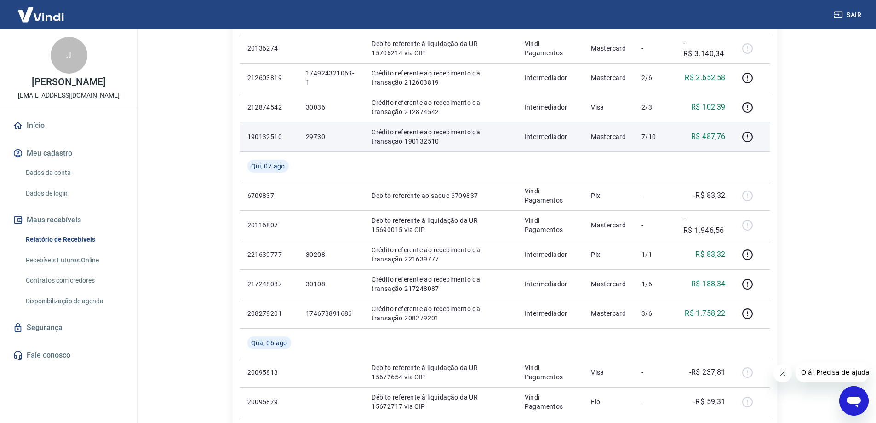
click at [271, 140] on p "190132510" at bounding box center [269, 136] width 44 height 9
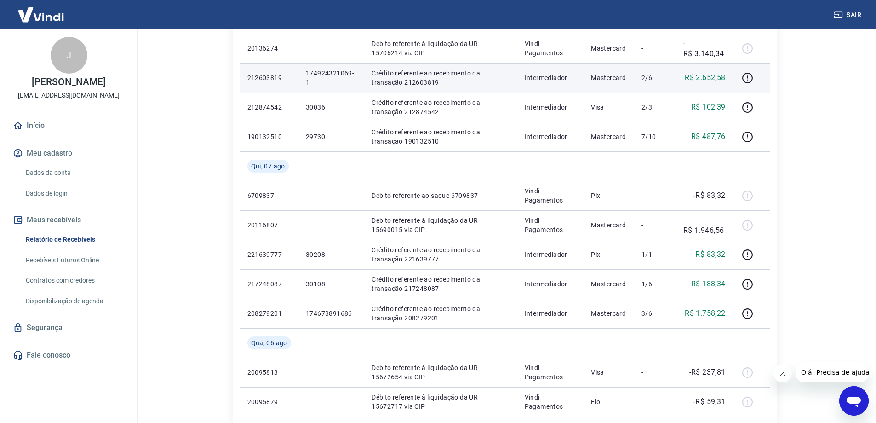
click at [267, 76] on p "212603819" at bounding box center [269, 77] width 44 height 9
click at [267, 75] on p "212603819" at bounding box center [269, 77] width 44 height 9
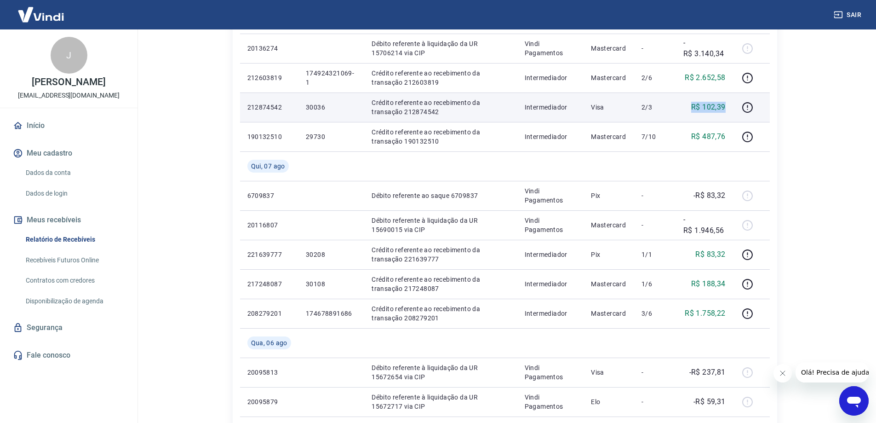
drag, startPoint x: 693, startPoint y: 108, endPoint x: 730, endPoint y: 108, distance: 36.8
click at [730, 108] on td "R$ 102,39" at bounding box center [704, 106] width 57 height 29
click at [259, 109] on p "212874542" at bounding box center [269, 107] width 44 height 9
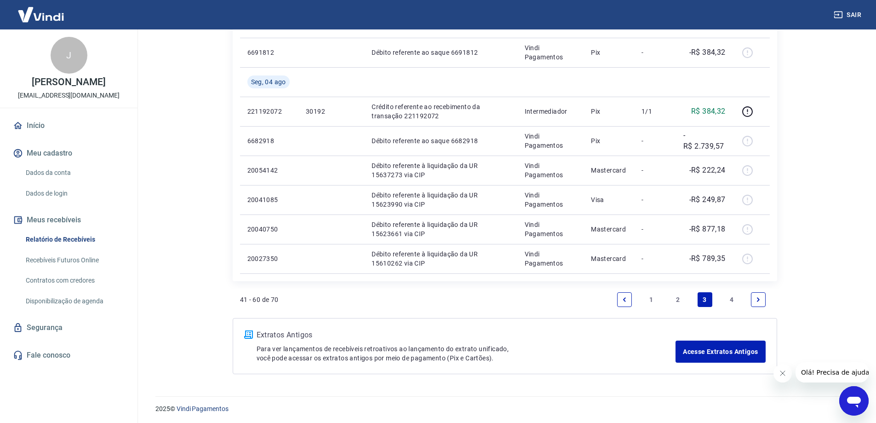
scroll to position [653, 0]
click at [679, 294] on link "2" at bounding box center [678, 297] width 15 height 15
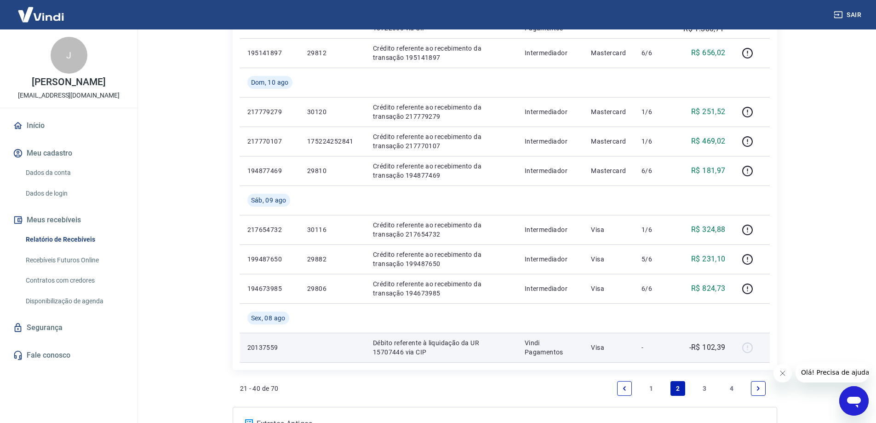
scroll to position [620, 0]
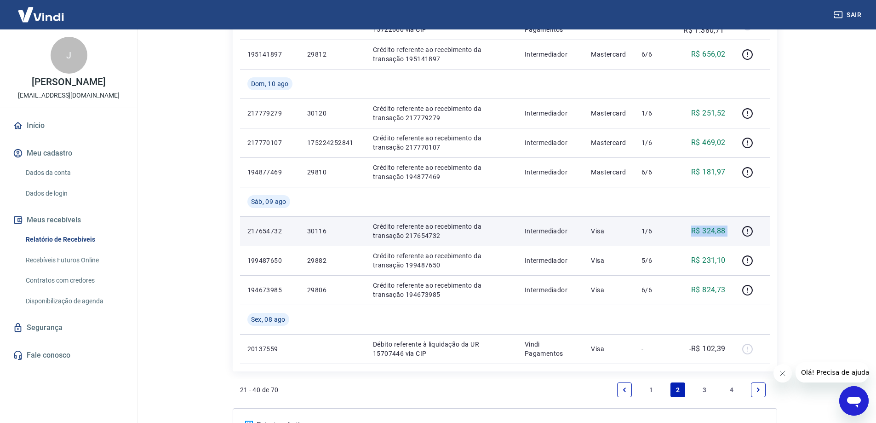
drag, startPoint x: 689, startPoint y: 231, endPoint x: 734, endPoint y: 231, distance: 44.6
click at [734, 231] on tr "217654732 30116 Crédito referente ao recebimento da transação 217654732 Interme…" at bounding box center [505, 230] width 530 height 29
click at [665, 239] on td "1/6" at bounding box center [655, 230] width 42 height 29
drag, startPoint x: 693, startPoint y: 236, endPoint x: 729, endPoint y: 236, distance: 36.3
click at [729, 236] on tr "217654732 30116 Crédito referente ao recebimento da transação 217654732 Interme…" at bounding box center [505, 230] width 530 height 29
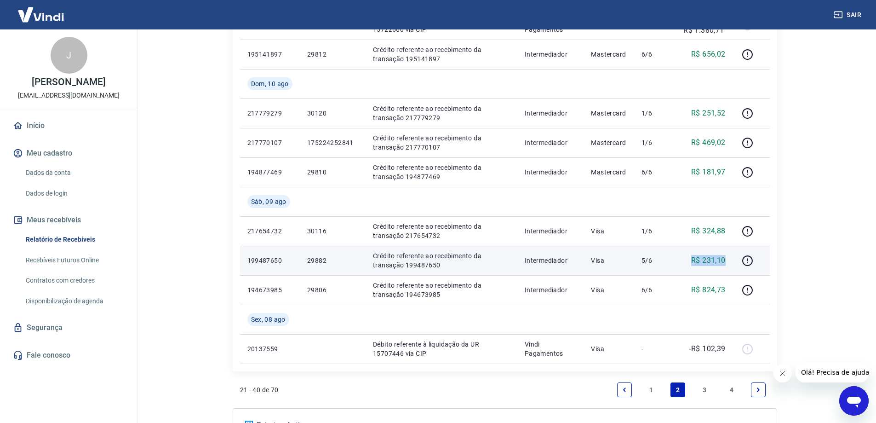
drag, startPoint x: 689, startPoint y: 261, endPoint x: 732, endPoint y: 261, distance: 42.8
click at [732, 261] on td "R$ 231,10" at bounding box center [704, 260] width 57 height 29
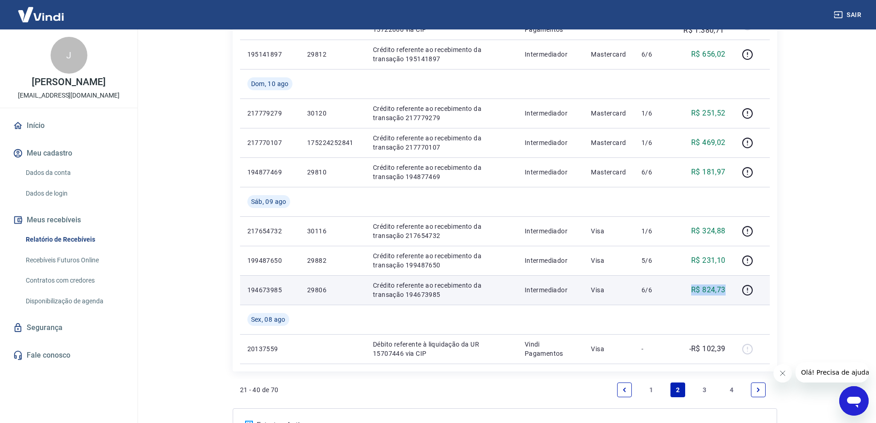
drag, startPoint x: 703, startPoint y: 290, endPoint x: 728, endPoint y: 290, distance: 24.8
click at [728, 290] on td "R$ 824,73" at bounding box center [704, 289] width 57 height 29
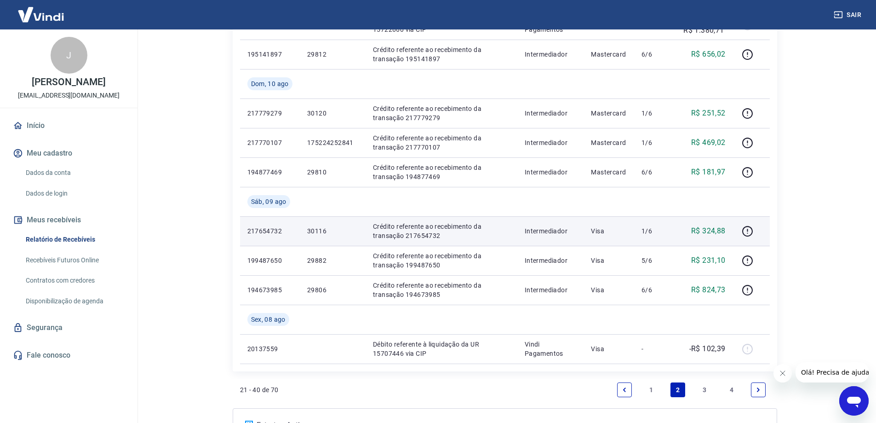
click at [268, 229] on p "217654732" at bounding box center [269, 230] width 45 height 9
click at [269, 228] on p "217654732" at bounding box center [269, 230] width 45 height 9
click at [275, 232] on p "217654732" at bounding box center [269, 230] width 45 height 9
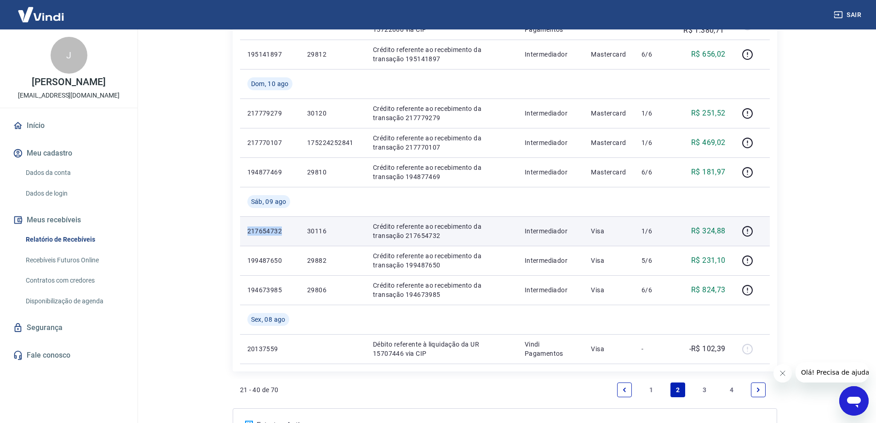
click at [275, 232] on p "217654732" at bounding box center [269, 230] width 45 height 9
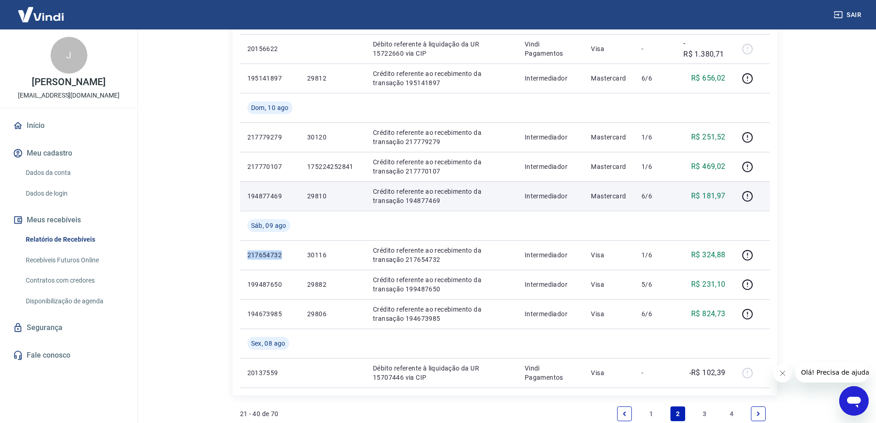
scroll to position [574, 0]
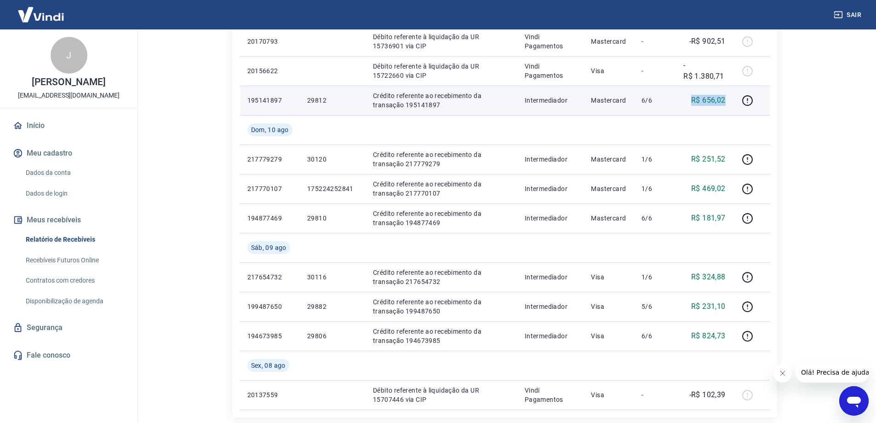
drag, startPoint x: 689, startPoint y: 100, endPoint x: 728, endPoint y: 99, distance: 38.6
click at [728, 99] on td "R$ 656,02" at bounding box center [704, 100] width 57 height 29
click at [265, 103] on p "195141897" at bounding box center [269, 100] width 45 height 9
click at [265, 102] on p "195141897" at bounding box center [269, 100] width 45 height 9
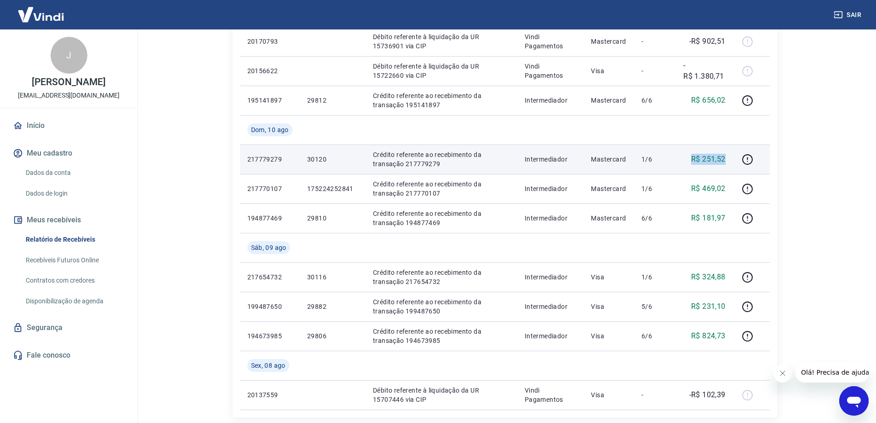
drag, startPoint x: 684, startPoint y: 157, endPoint x: 730, endPoint y: 158, distance: 46.5
click at [730, 158] on td "R$ 251,52" at bounding box center [704, 158] width 57 height 29
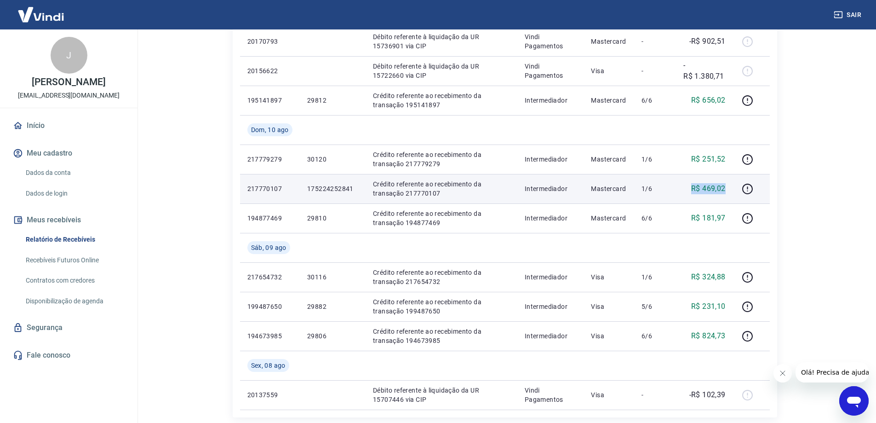
drag, startPoint x: 694, startPoint y: 188, endPoint x: 726, endPoint y: 187, distance: 32.2
click at [726, 187] on p "R$ 469,02" at bounding box center [708, 188] width 34 height 11
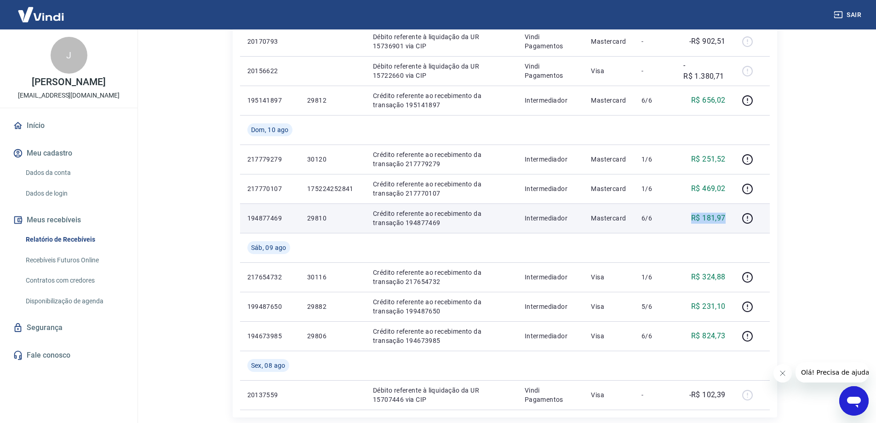
drag, startPoint x: 688, startPoint y: 217, endPoint x: 727, endPoint y: 217, distance: 39.1
click at [727, 217] on td "R$ 181,97" at bounding box center [704, 217] width 57 height 29
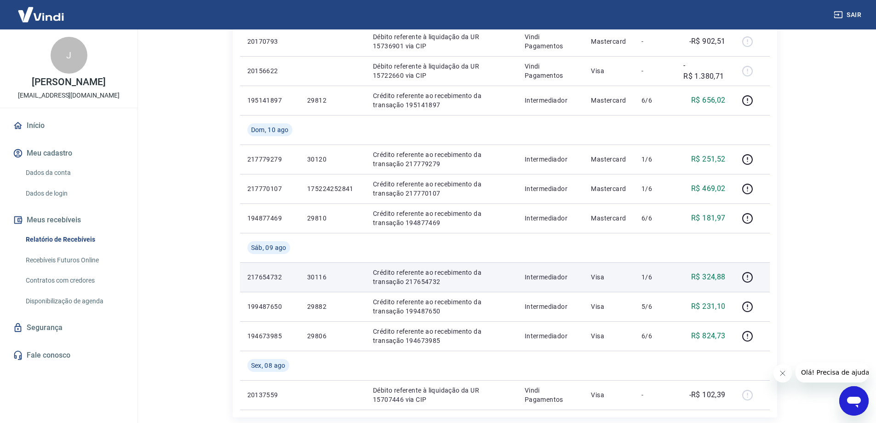
click at [253, 278] on p "217654732" at bounding box center [269, 276] width 45 height 9
click at [323, 277] on p "30116" at bounding box center [332, 276] width 51 height 9
click at [274, 277] on p "217654732" at bounding box center [269, 276] width 45 height 9
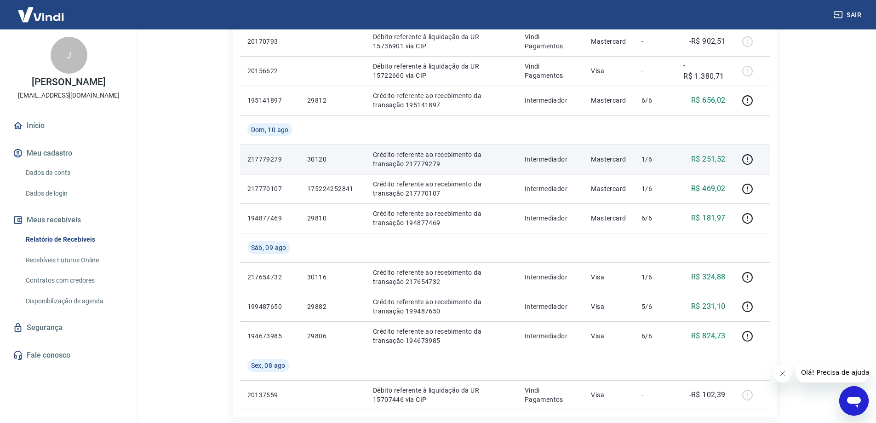
click at [270, 157] on p "217779279" at bounding box center [269, 159] width 45 height 9
click at [274, 160] on p "217779279" at bounding box center [269, 159] width 45 height 9
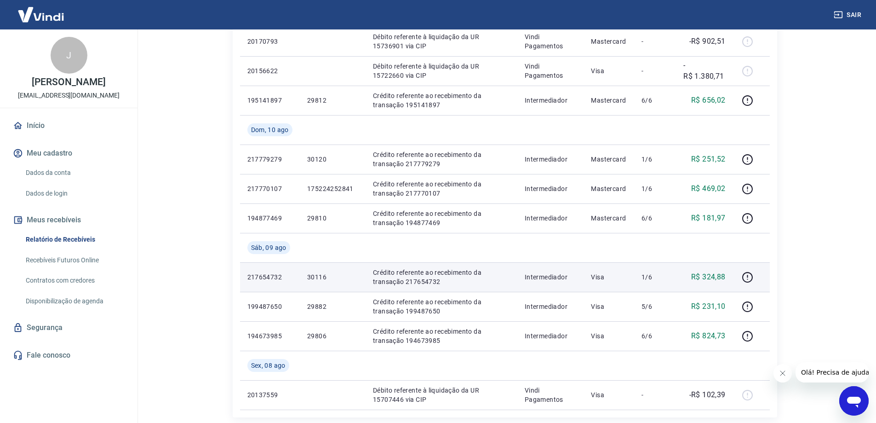
click at [310, 277] on p "30116" at bounding box center [332, 276] width 51 height 9
